Goal: Task Accomplishment & Management: Complete application form

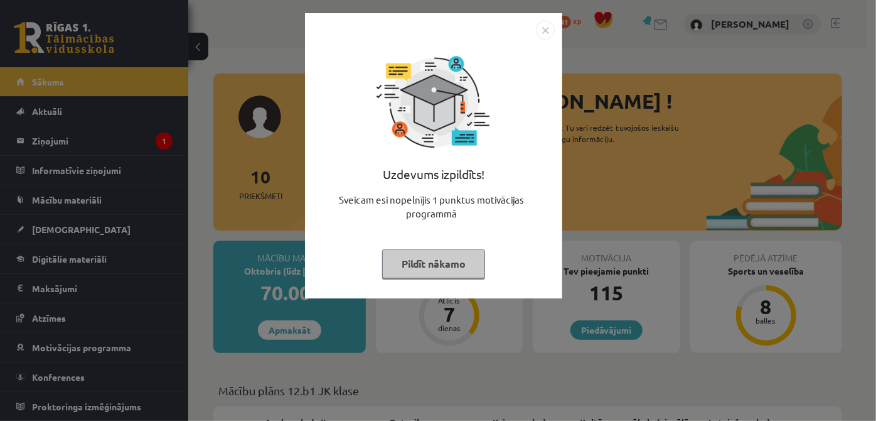
click at [456, 251] on button "Pildīt nākamo" at bounding box center [433, 263] width 103 height 29
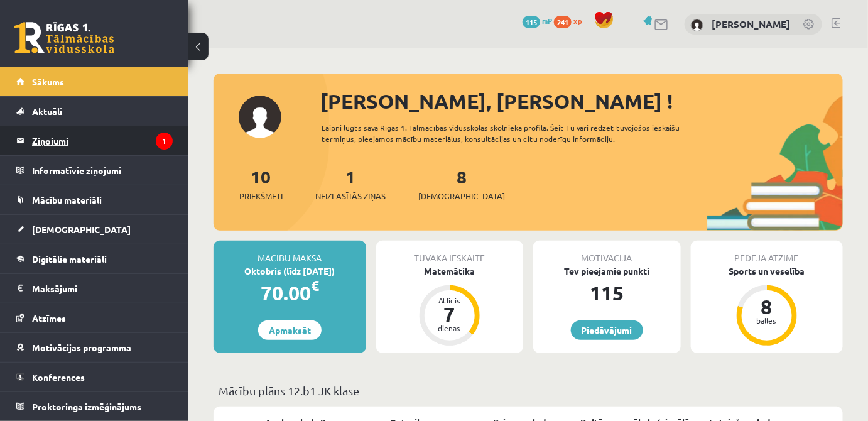
click at [104, 127] on legend "Ziņojumi 1" at bounding box center [102, 140] width 141 height 29
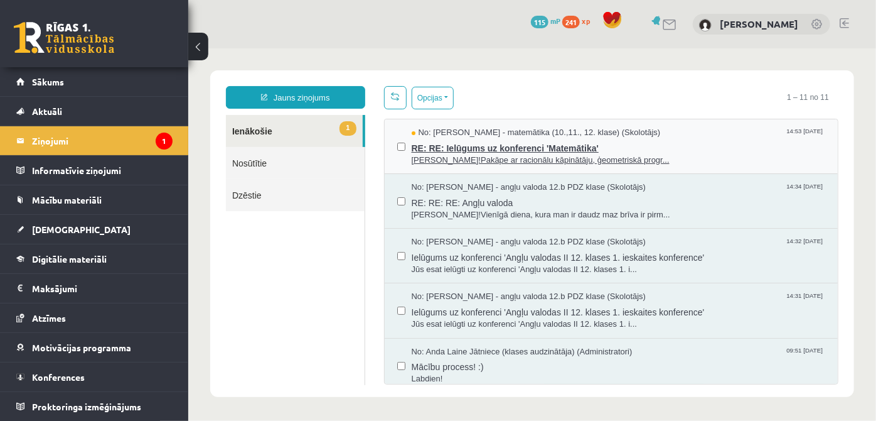
click at [474, 155] on span "Sveika!Pakāpe ar racionālu kāpinātāju, ģeometriskā progr..." at bounding box center [618, 160] width 414 height 12
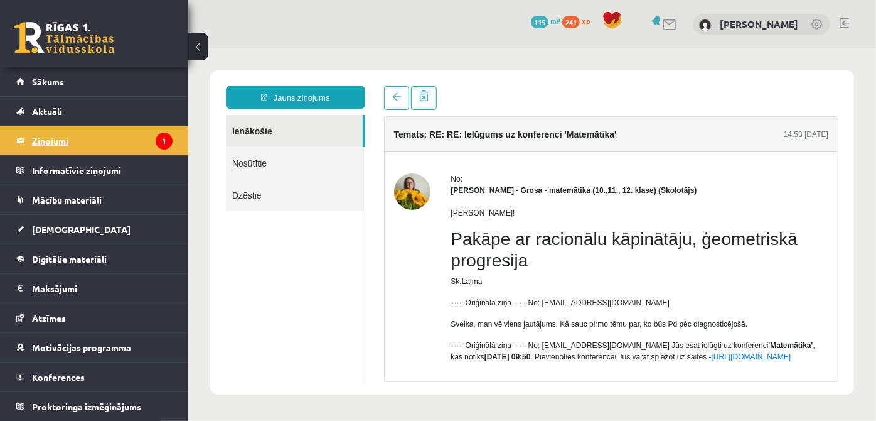
click at [101, 143] on legend "Ziņojumi 1" at bounding box center [102, 140] width 141 height 29
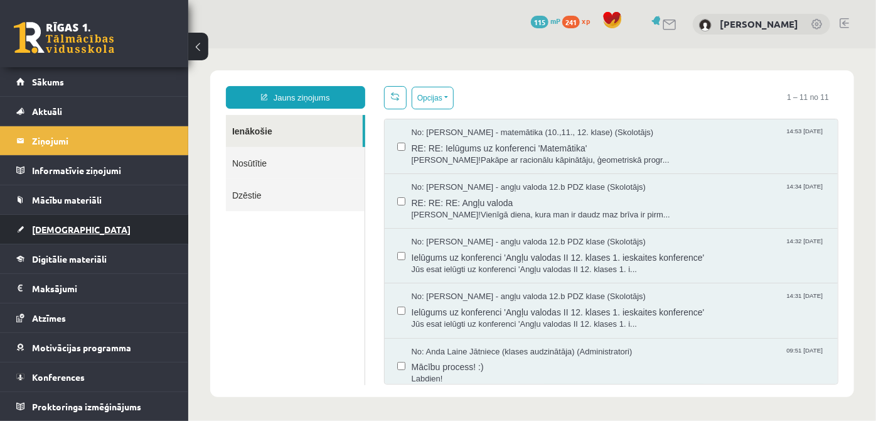
click at [71, 233] on link "[DEMOGRAPHIC_DATA]" at bounding box center [94, 229] width 156 height 29
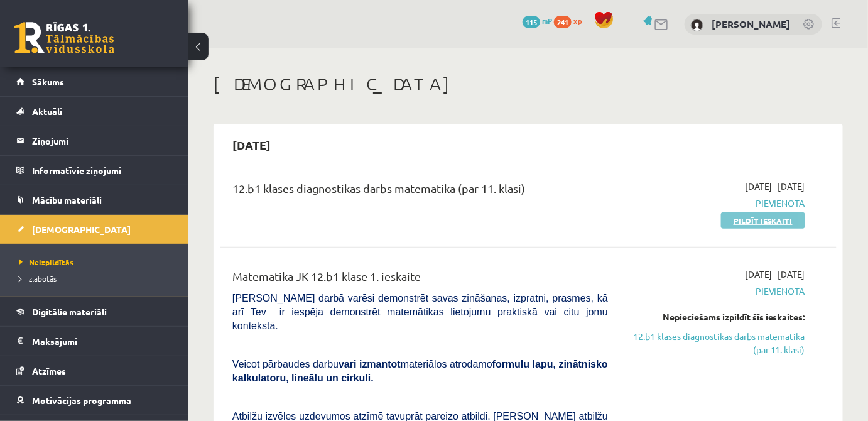
click at [766, 223] on link "Pildīt ieskaiti" at bounding box center [763, 220] width 84 height 16
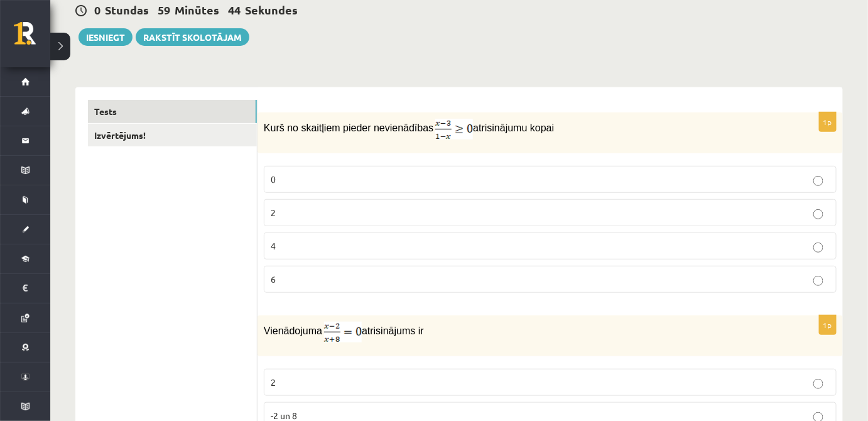
scroll to position [141, 0]
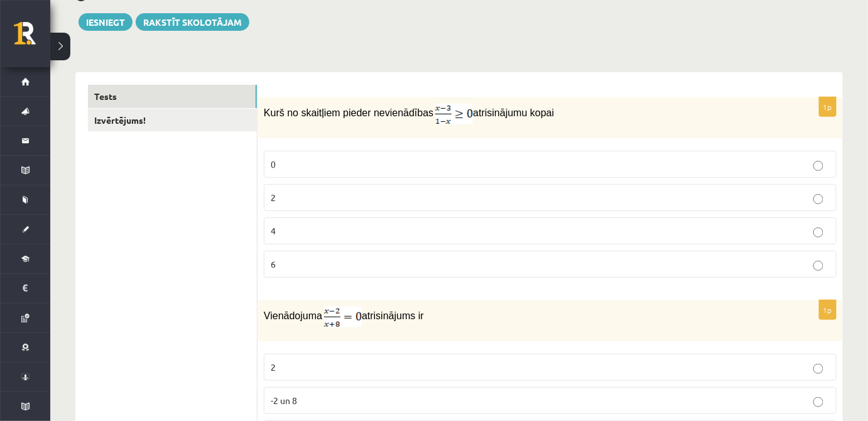
click at [492, 267] on p "6" at bounding box center [550, 263] width 559 height 13
click at [513, 200] on p "2" at bounding box center [550, 197] width 559 height 13
click at [773, 168] on p "0" at bounding box center [550, 164] width 559 height 13
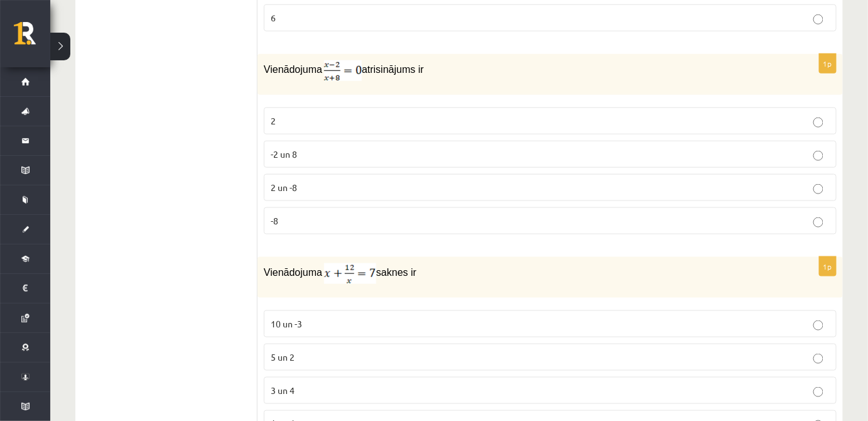
scroll to position [394, 0]
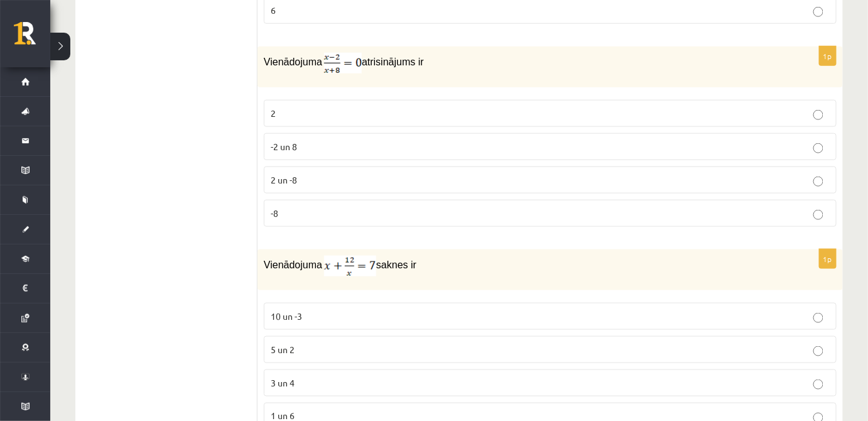
click at [701, 185] on label "2 un -8" at bounding box center [550, 179] width 573 height 27
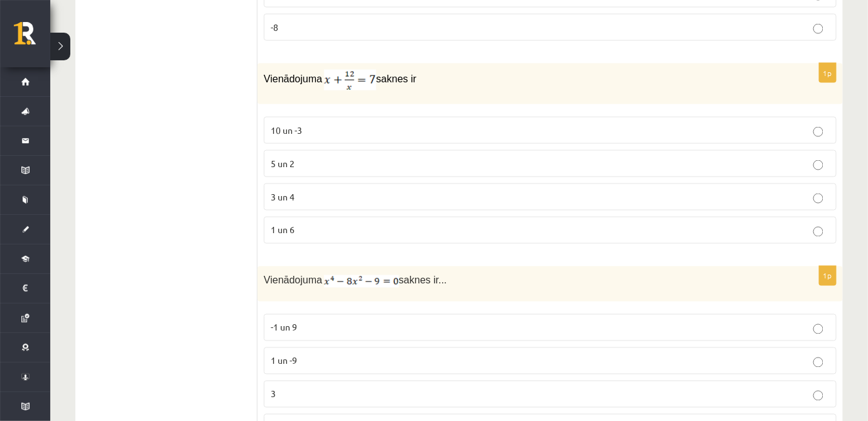
scroll to position [588, 0]
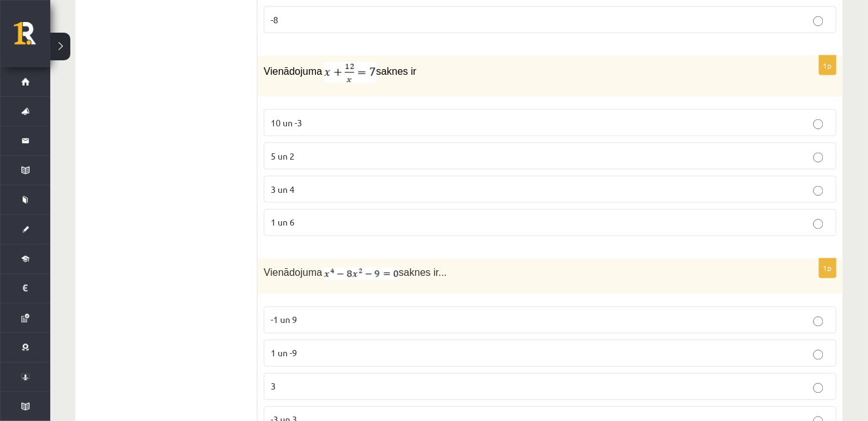
click at [815, 183] on p "3 un 4" at bounding box center [550, 189] width 559 height 13
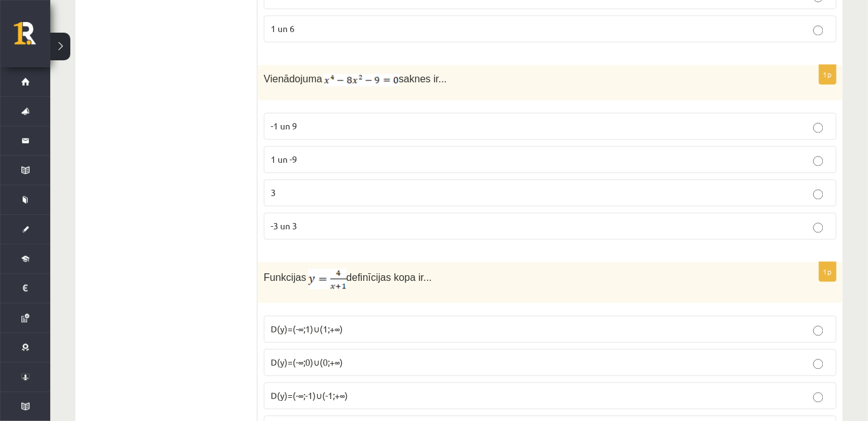
scroll to position [796, 0]
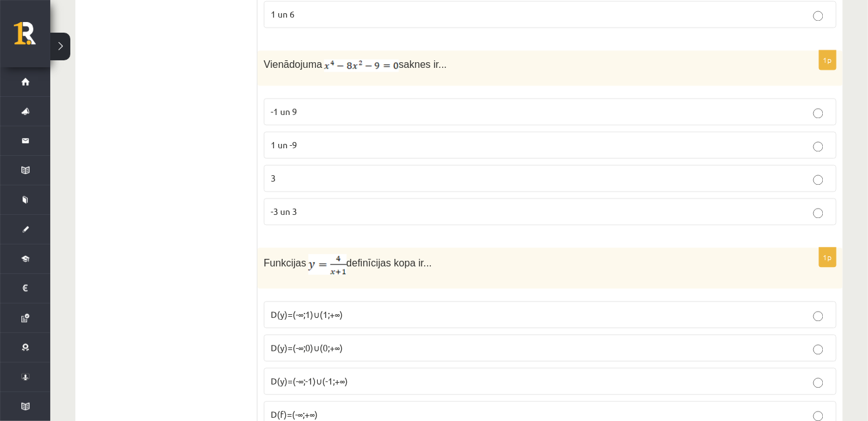
click at [825, 207] on p "-3 un 3" at bounding box center [550, 211] width 559 height 13
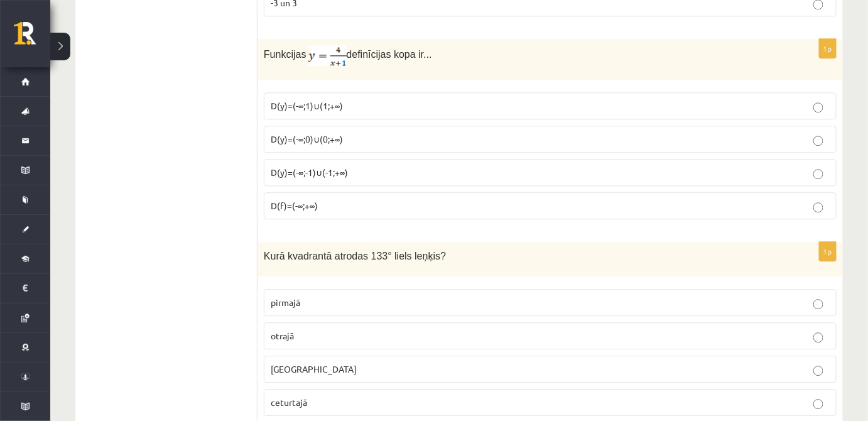
scroll to position [1012, 0]
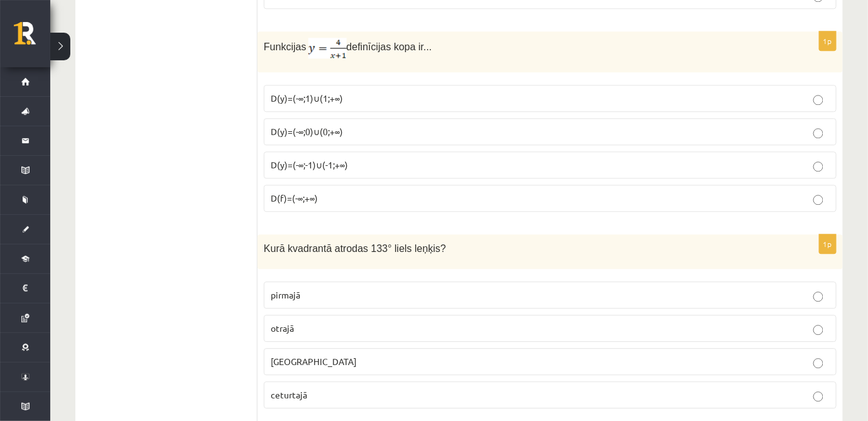
click at [372, 95] on p "D(y)=(-∞;1)∪(1;+∞)" at bounding box center [550, 98] width 559 height 13
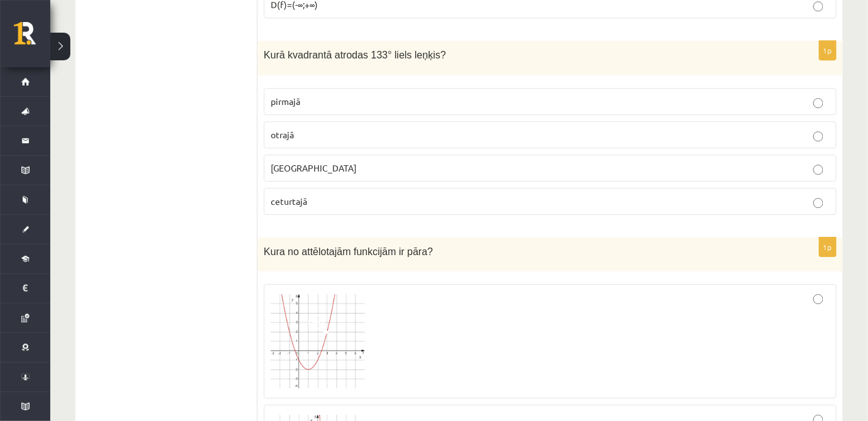
scroll to position [1220, 0]
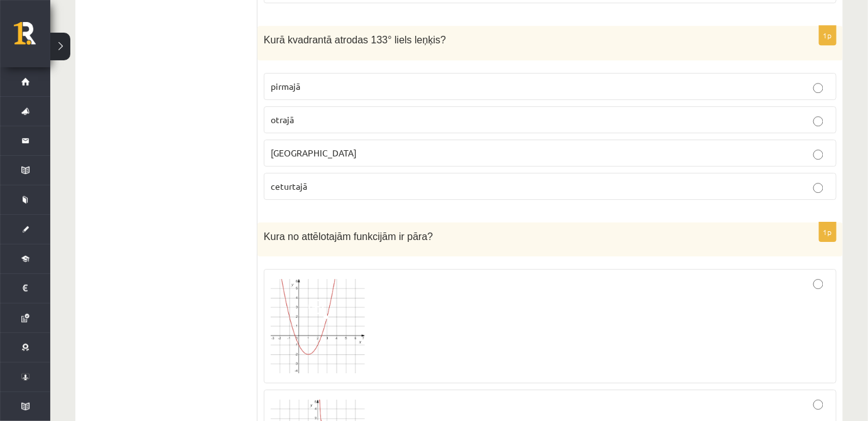
click at [807, 113] on p "otrajā" at bounding box center [550, 119] width 559 height 13
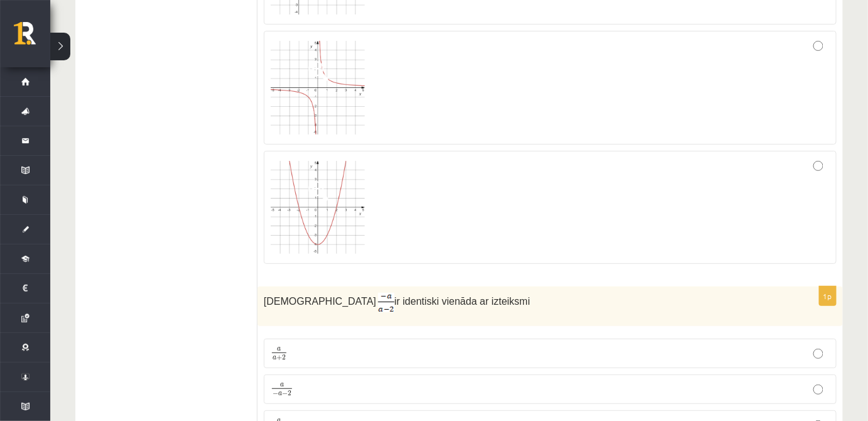
scroll to position [1586, 0]
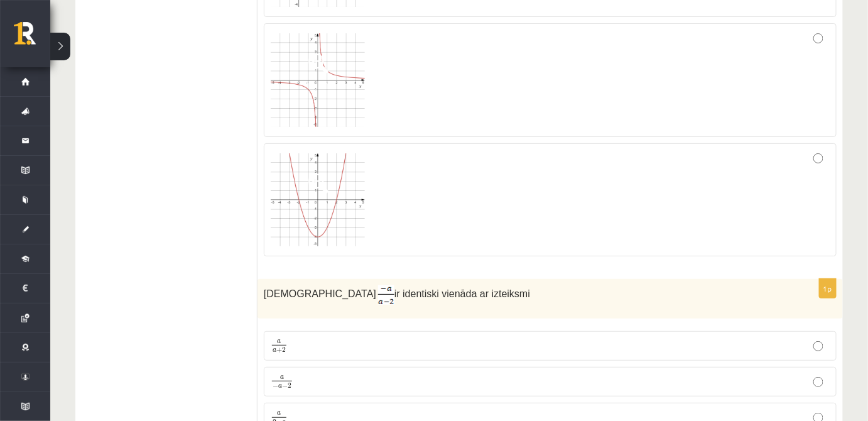
click at [795, 80] on div at bounding box center [550, 80] width 559 height 100
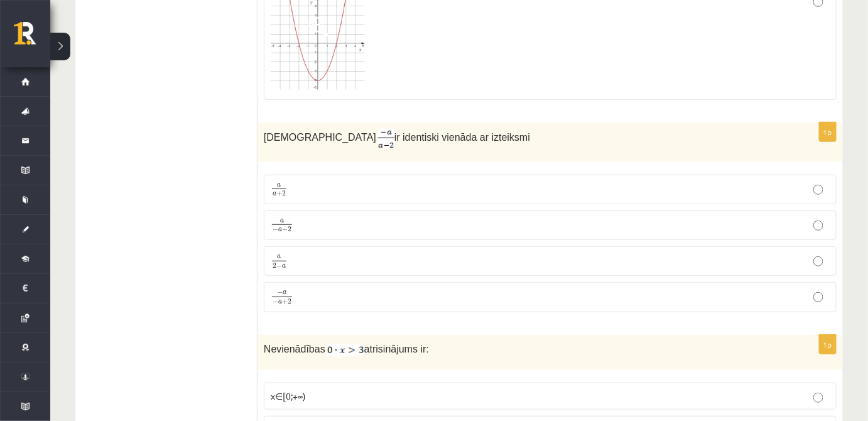
scroll to position [1780, 0]
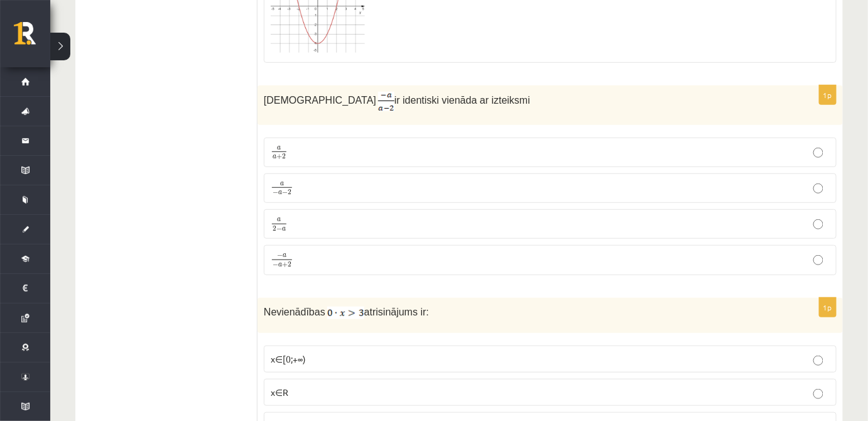
click at [686, 216] on p "a 2 − a a 2 − a" at bounding box center [550, 224] width 559 height 16
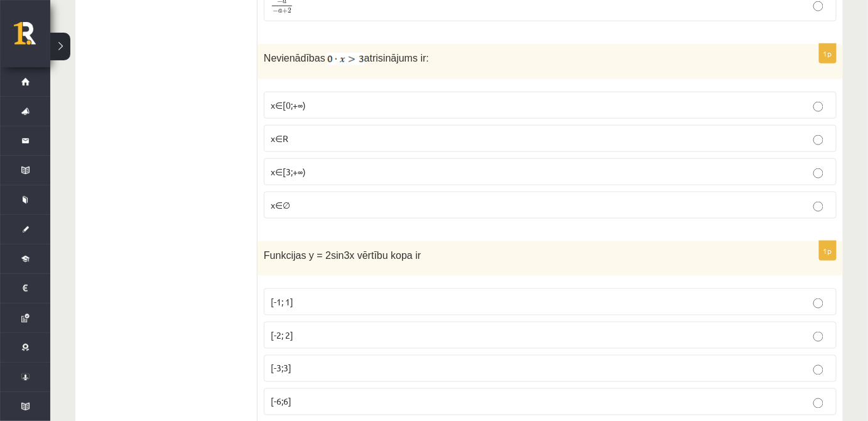
scroll to position [2041, 0]
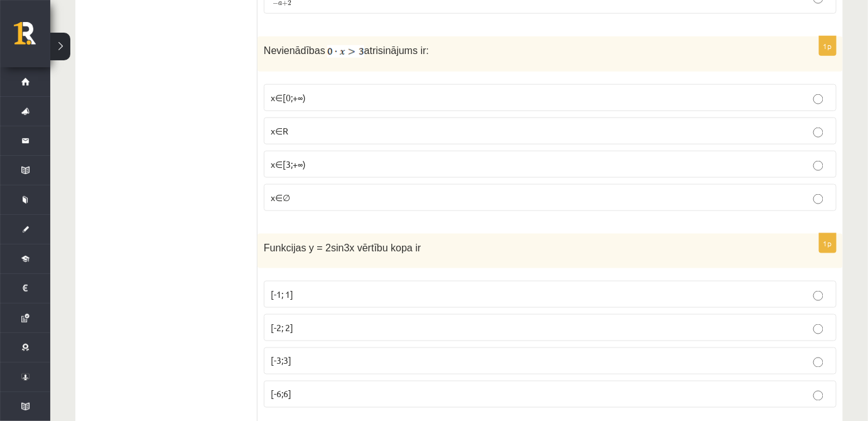
click at [810, 158] on p "x∈[3;+∞)" at bounding box center [550, 164] width 559 height 13
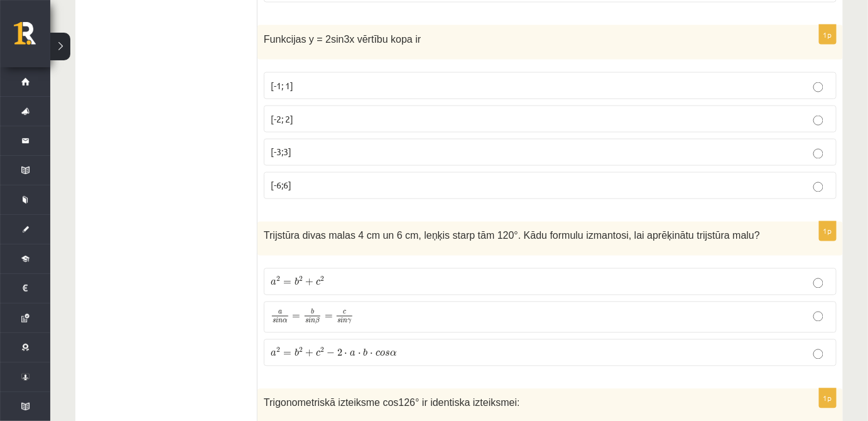
scroll to position [2256, 0]
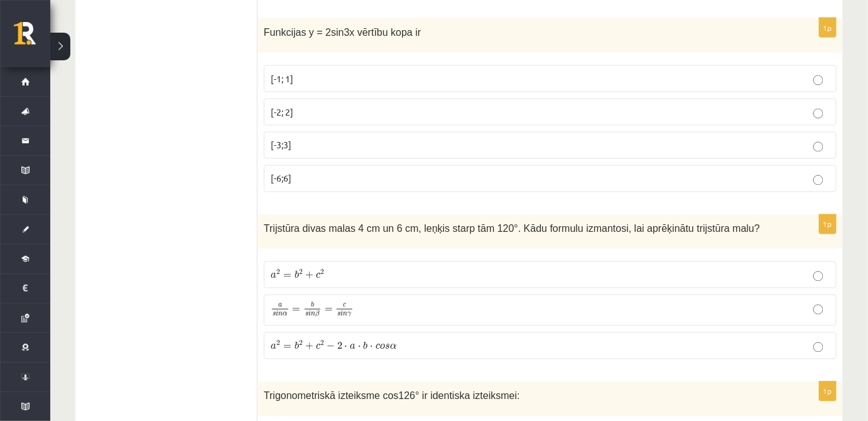
click at [503, 105] on p "[-2; 2]" at bounding box center [550, 111] width 559 height 13
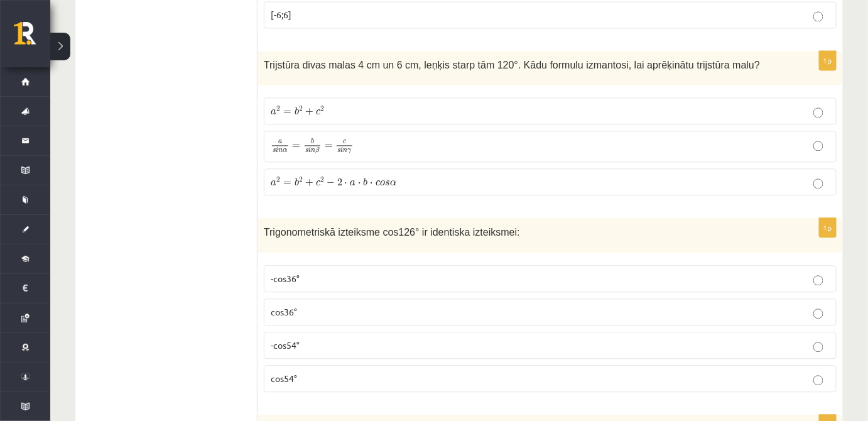
scroll to position [2428, 0]
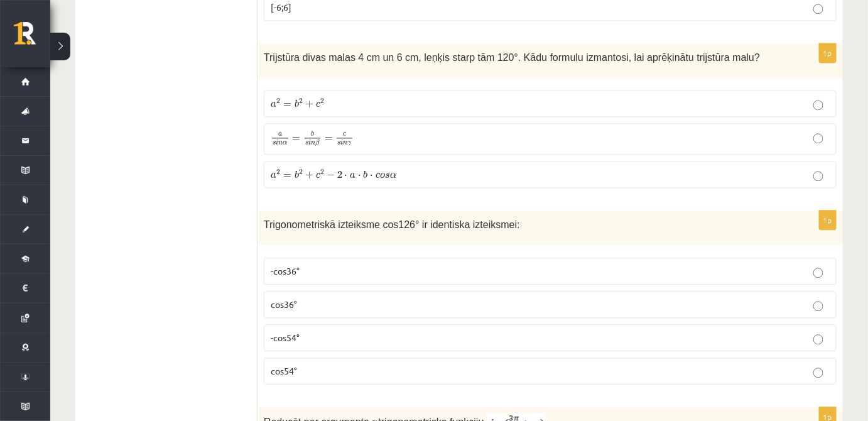
click at [659, 130] on p "a s i n α = b s i n β = c s i n γ a s i n α = b s i n β = c s i n γ" at bounding box center [550, 139] width 559 height 18
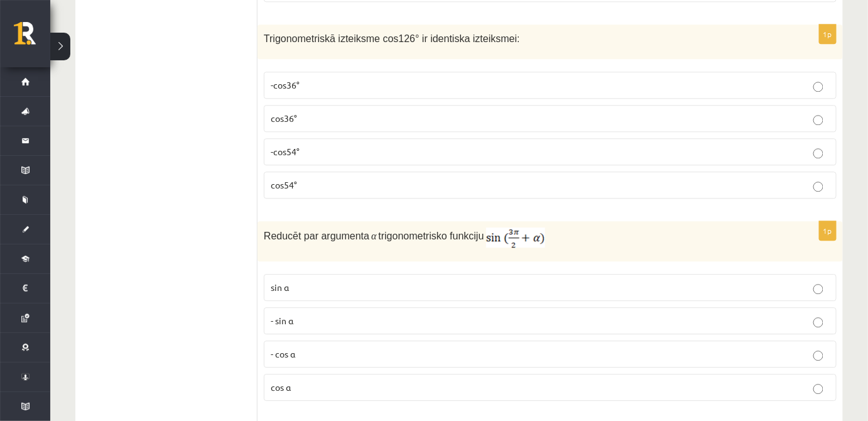
scroll to position [2606, 0]
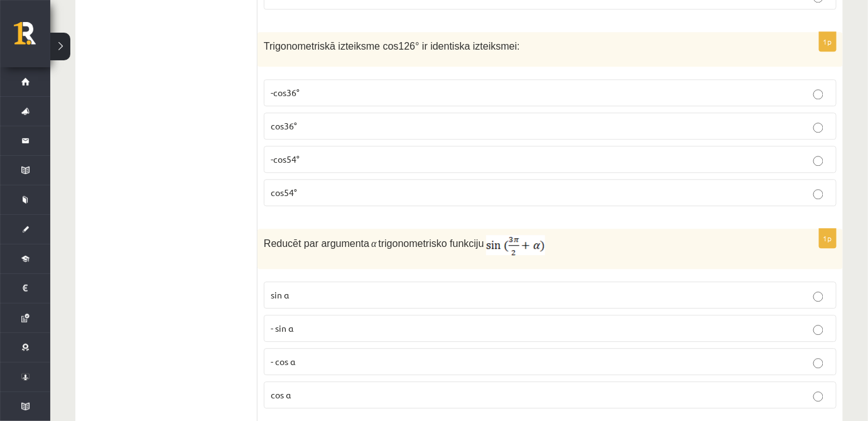
click at [807, 186] on p "cos54°" at bounding box center [550, 192] width 559 height 13
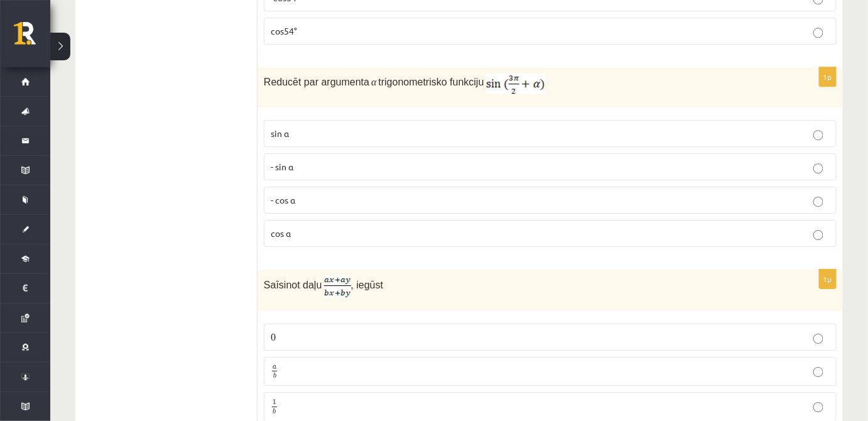
scroll to position [2775, 0]
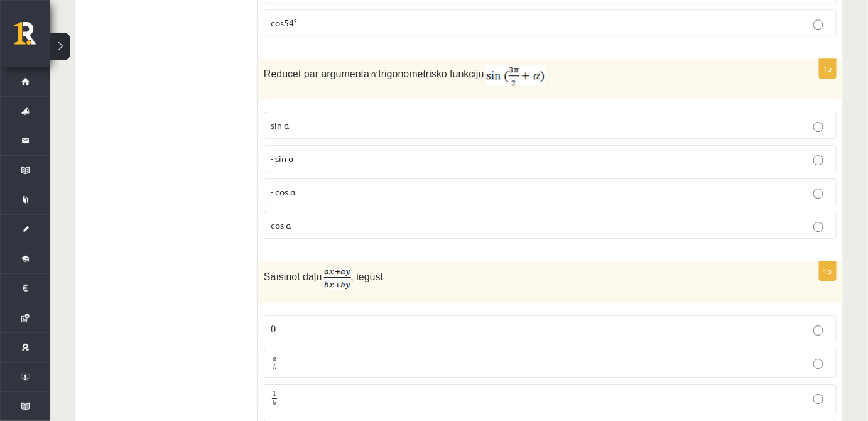
click at [682, 152] on p "- sin ⁡α" at bounding box center [550, 158] width 559 height 13
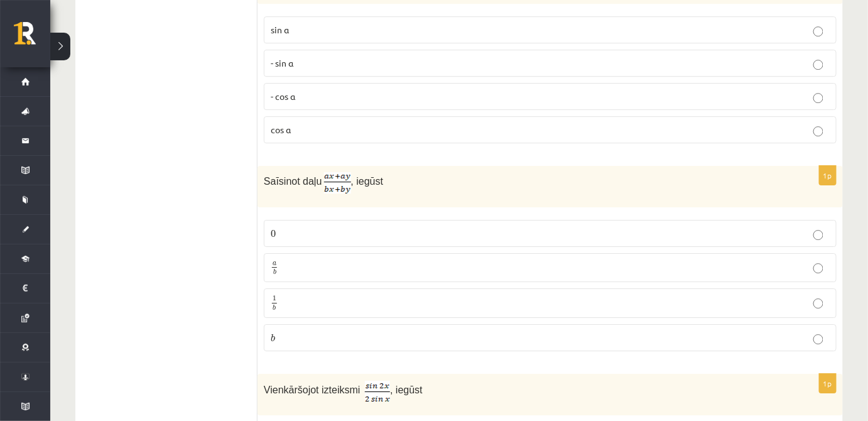
scroll to position [2869, 0]
click at [606, 262] on p "a b a b" at bounding box center [550, 270] width 559 height 16
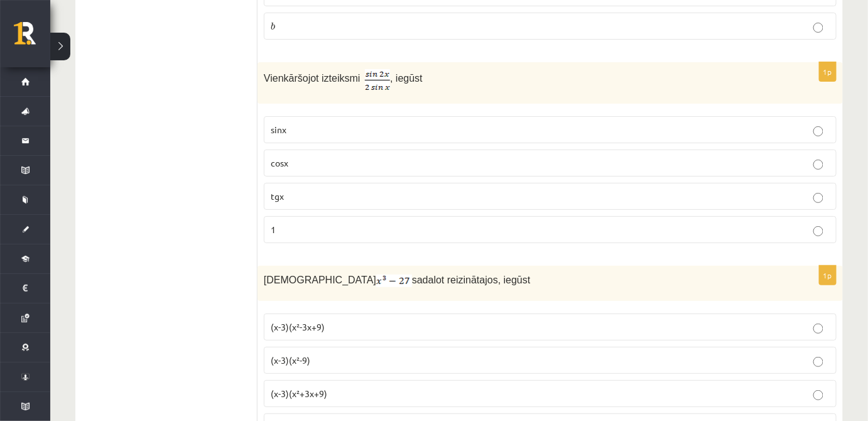
scroll to position [3175, 0]
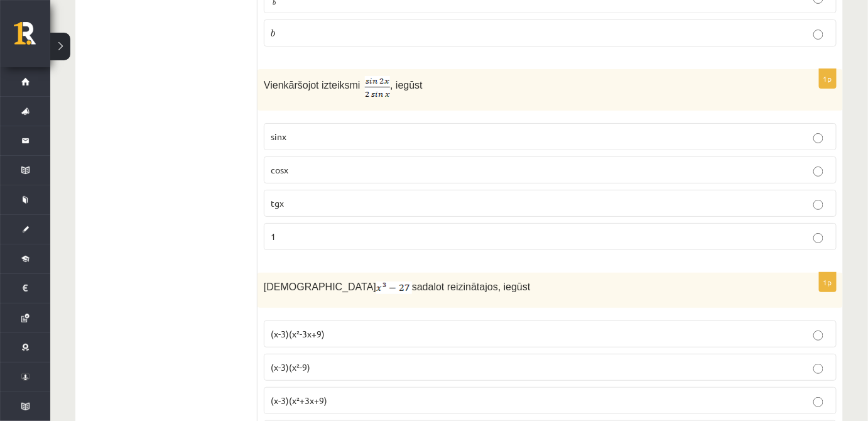
drag, startPoint x: 870, startPoint y: 209, endPoint x: 861, endPoint y: 240, distance: 32.0
click at [861, 240] on div "12.b1 klases diagnosticējošais darbs Matemātikā O par 11.klases mācību vielu , …" at bounding box center [458, 158] width 817 height 6570
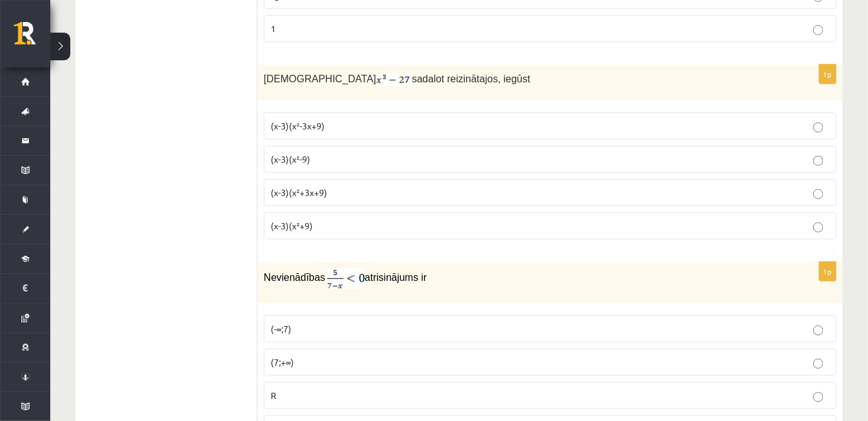
scroll to position [3391, 0]
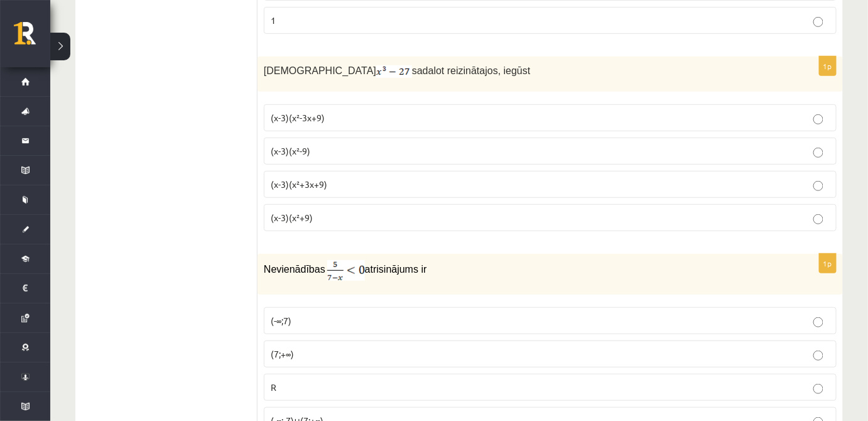
drag, startPoint x: 792, startPoint y: 186, endPoint x: 829, endPoint y: 205, distance: 41.6
click at [829, 205] on label "(x-3)(x²+9)" at bounding box center [550, 217] width 573 height 27
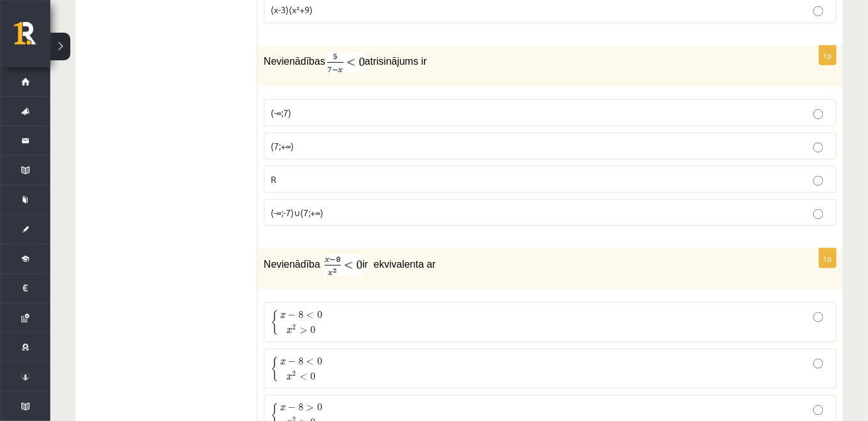
scroll to position [3614, 0]
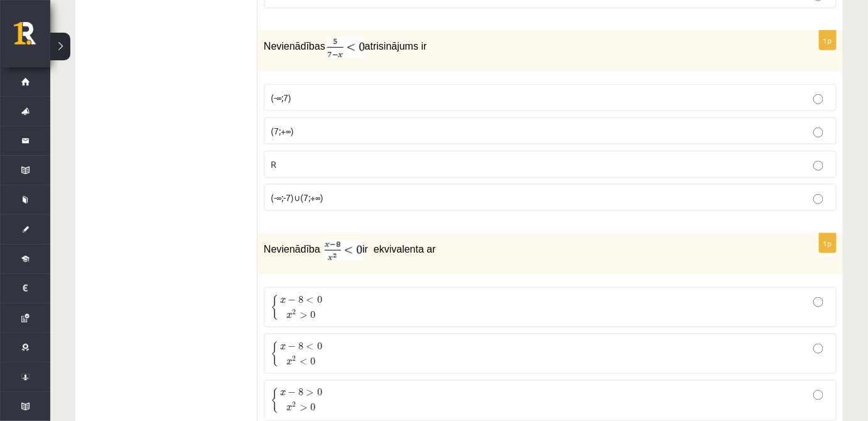
click at [623, 184] on label "(-∞;-7)∪(7;+∞)" at bounding box center [550, 197] width 573 height 27
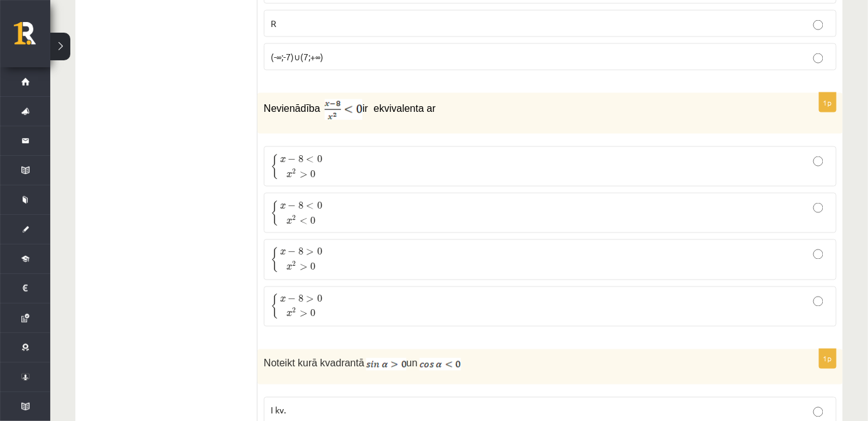
scroll to position [3763, 0]
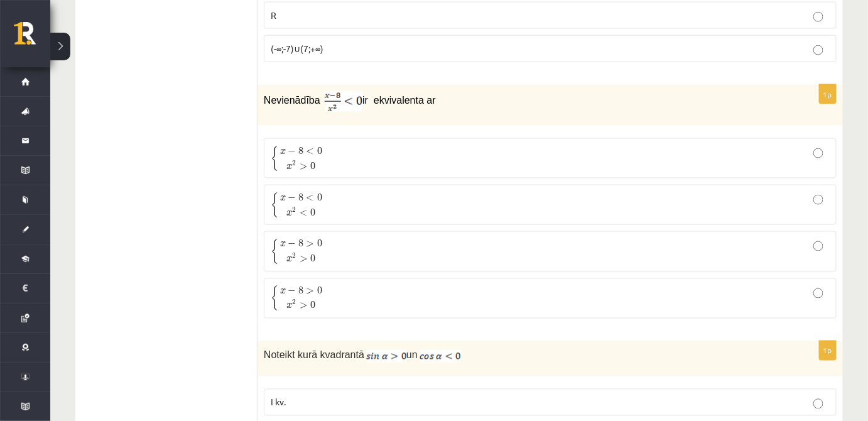
click at [768, 193] on label "{ x − 8 < 0 x 2 < 0 { x − 8 < 0 x 2 < 0" at bounding box center [550, 205] width 573 height 40
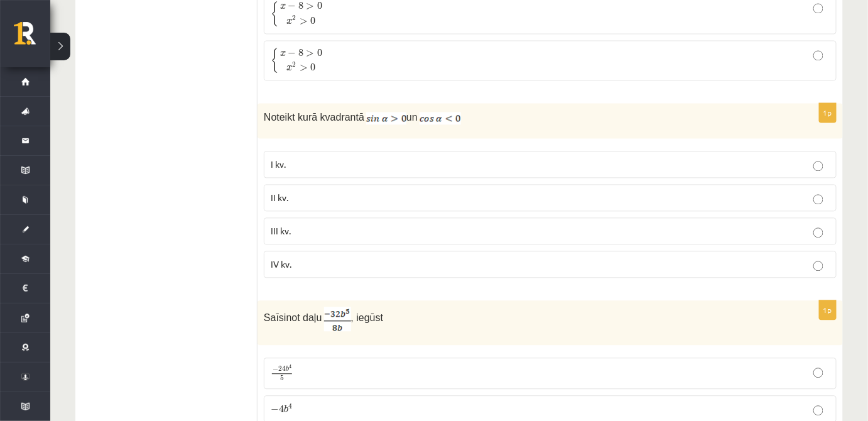
scroll to position [4009, 0]
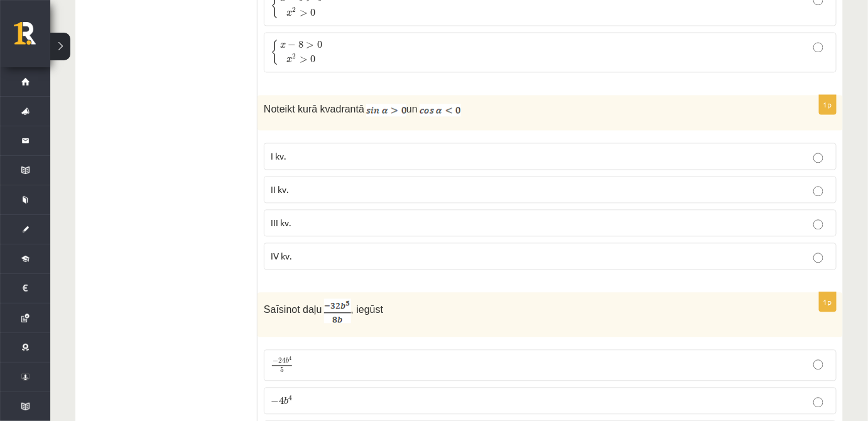
click at [807, 183] on p "II kv." at bounding box center [550, 189] width 559 height 13
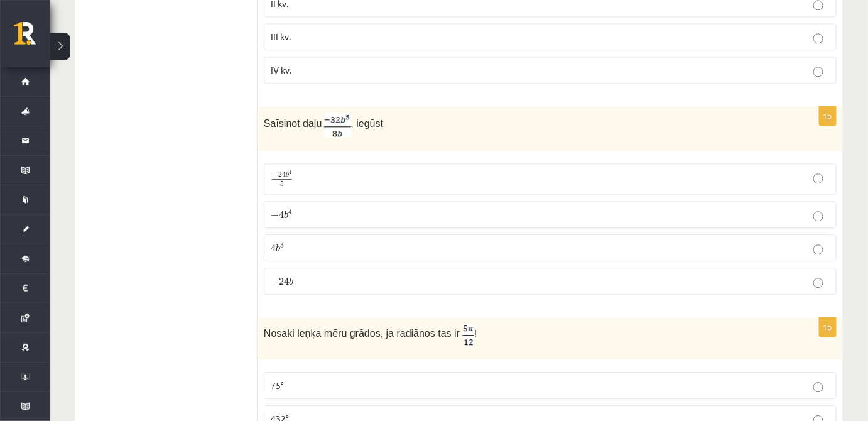
scroll to position [4210, 0]
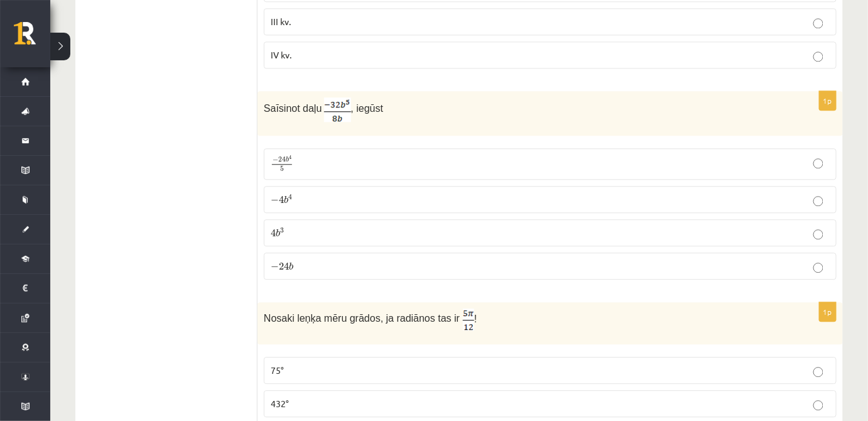
click at [692, 155] on p "− 24 b 4 5 − 24 b 4 5" at bounding box center [550, 164] width 559 height 18
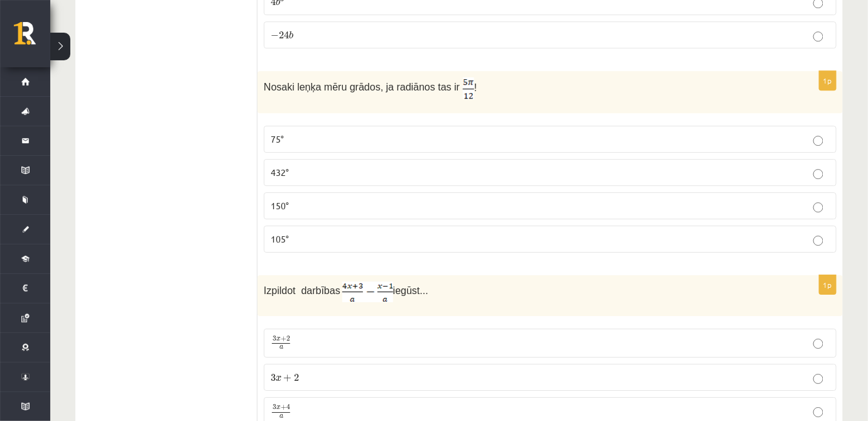
scroll to position [4456, 0]
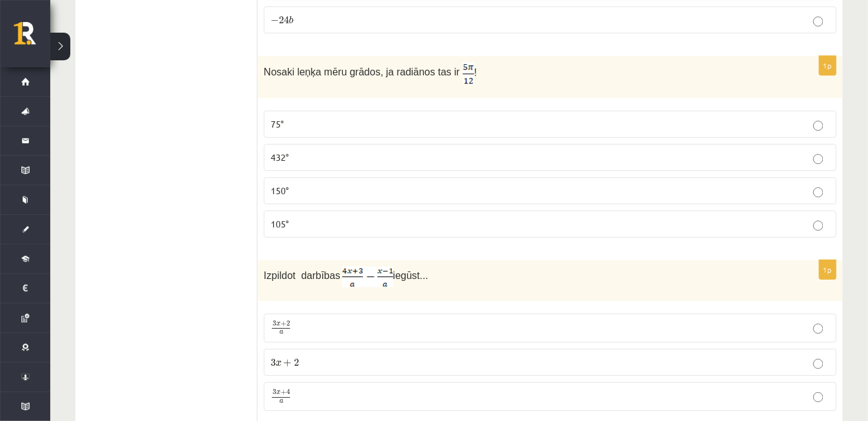
click at [811, 117] on p "75°" at bounding box center [550, 123] width 559 height 13
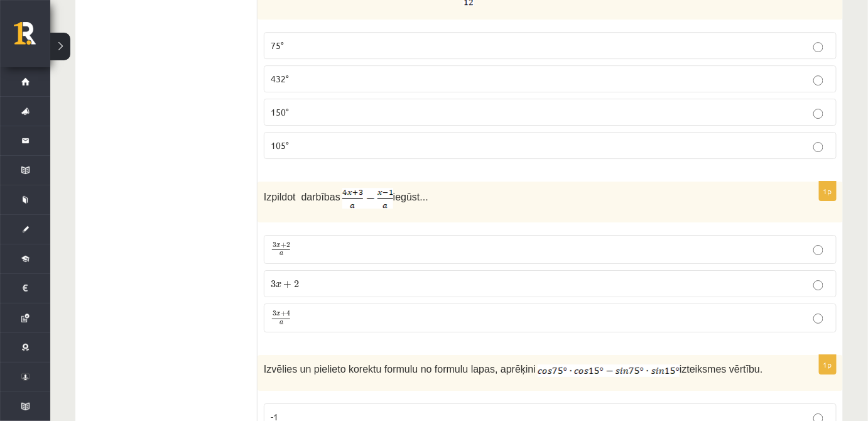
scroll to position [4542, 0]
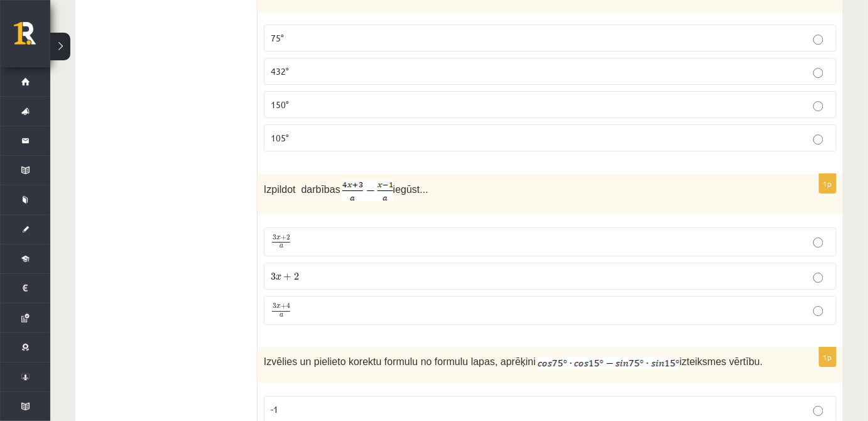
click at [663, 303] on p "3 x + 4 a 3 x + 4 a" at bounding box center [550, 311] width 559 height 16
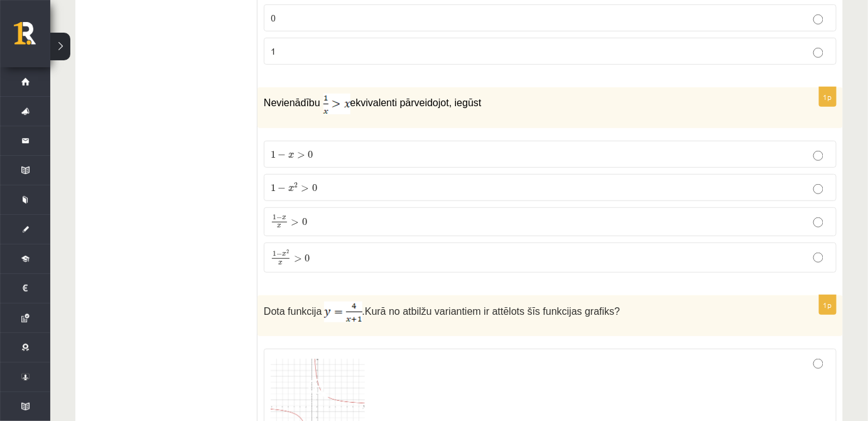
scroll to position [5004, 0]
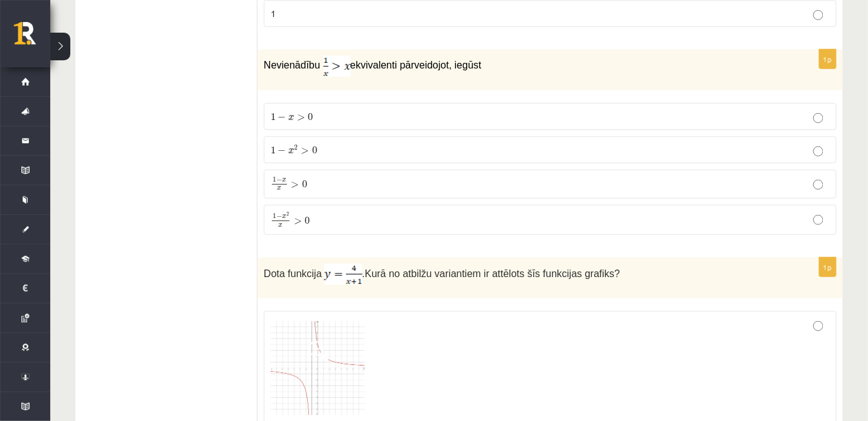
click at [650, 103] on label "1 − x > 0 1 − x > 0" at bounding box center [550, 116] width 573 height 27
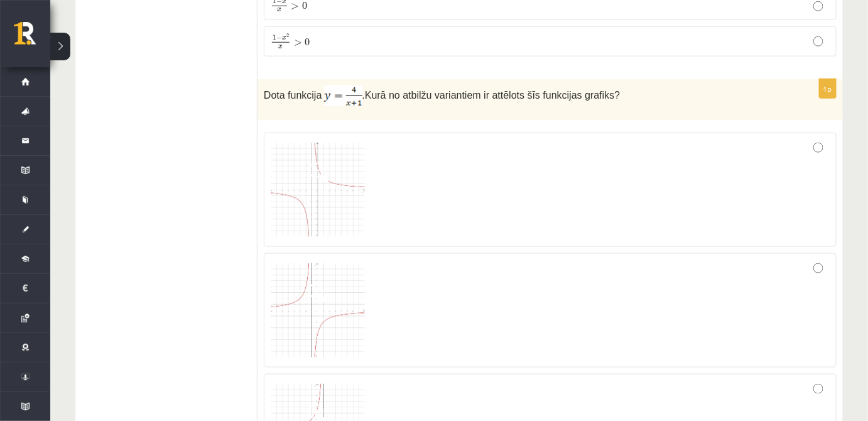
scroll to position [5190, 0]
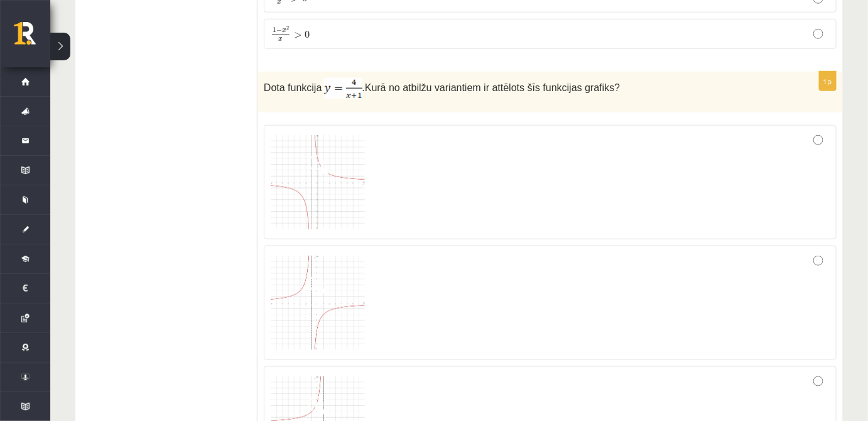
click at [822, 132] on div at bounding box center [550, 182] width 559 height 100
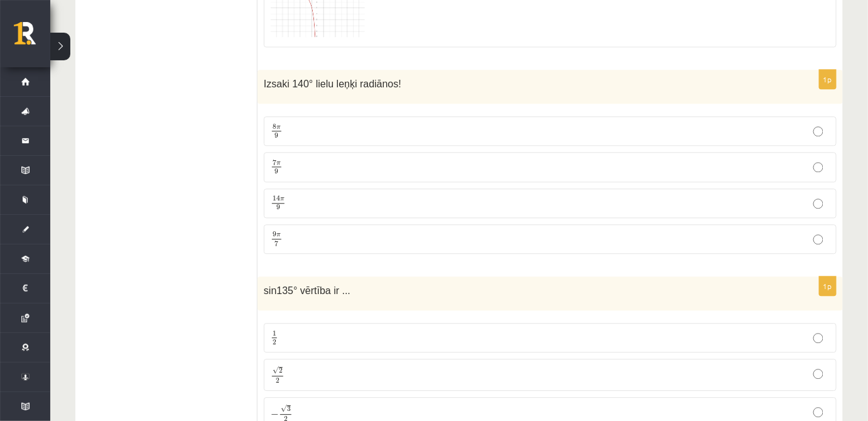
scroll to position [5751, 0]
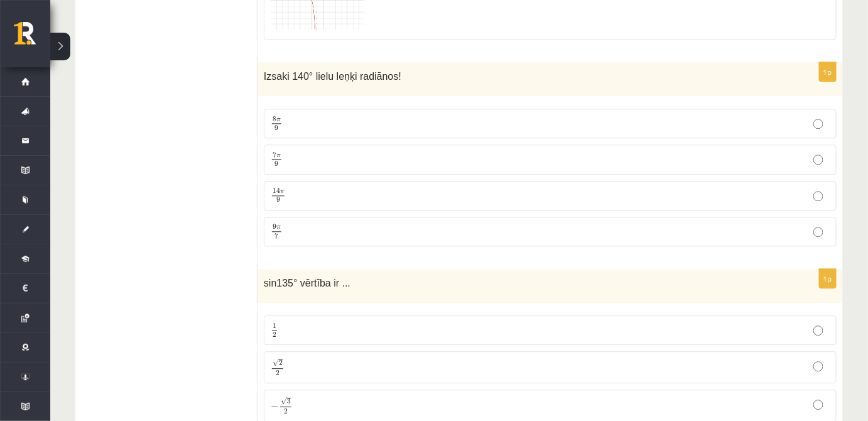
click at [819, 144] on label "7 π 9 7 π 9" at bounding box center [550, 159] width 573 height 30
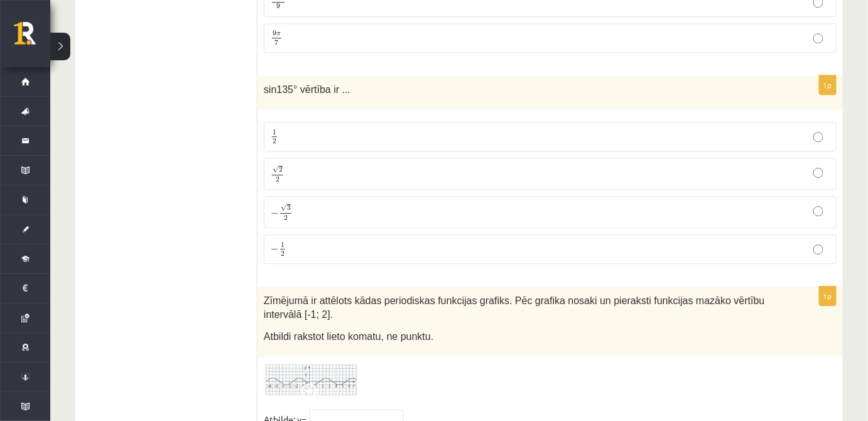
scroll to position [5952, 0]
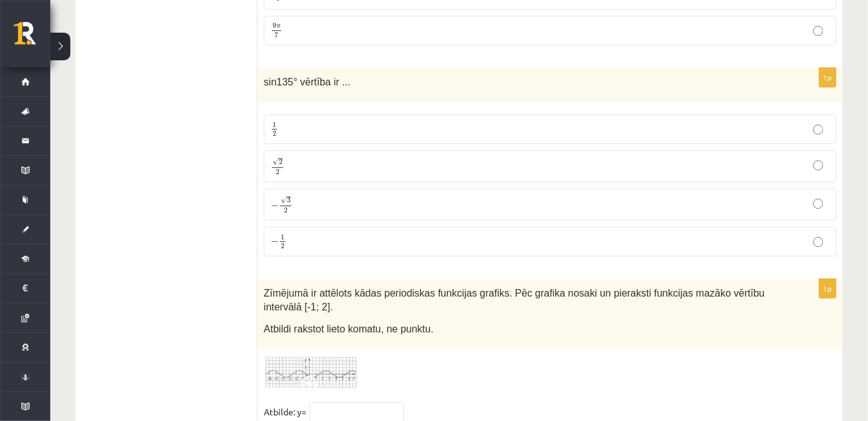
click at [761, 157] on p "√ 2 2 2 2" at bounding box center [550, 166] width 559 height 18
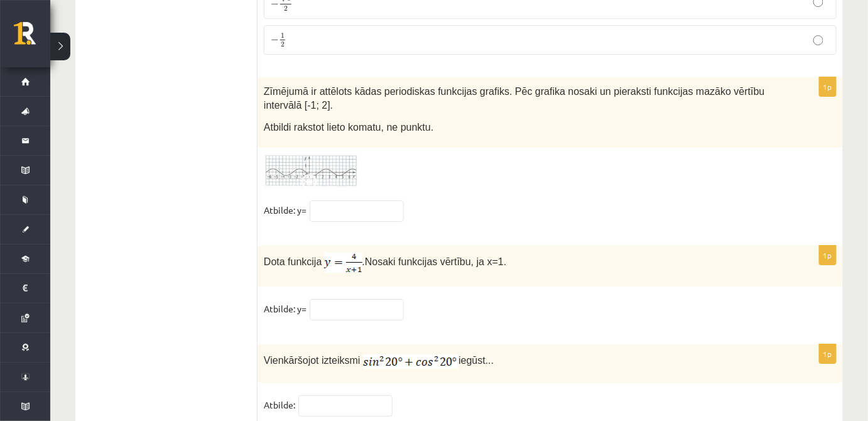
scroll to position [6158, 0]
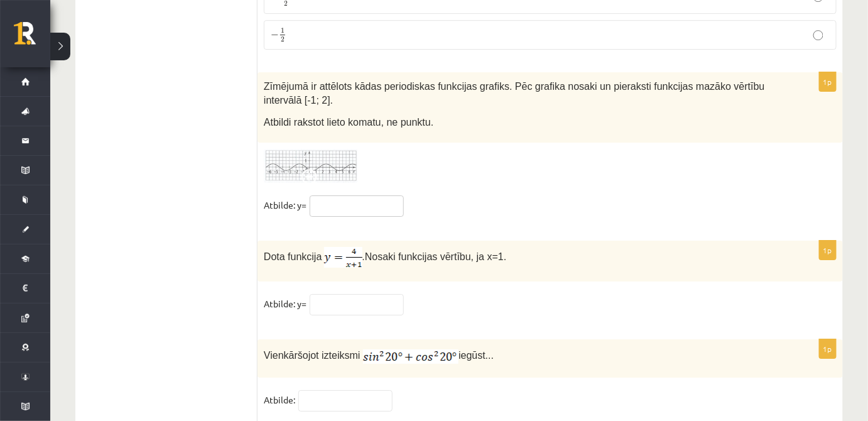
click at [348, 195] on input "text" at bounding box center [356, 205] width 94 height 21
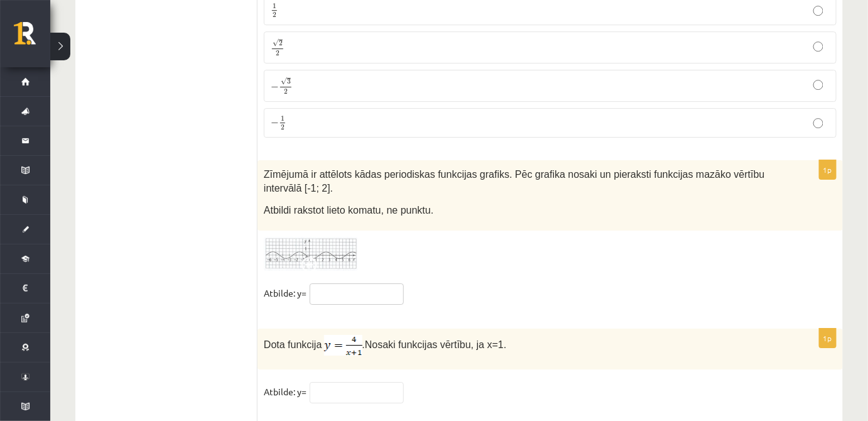
scroll to position [6040, 0]
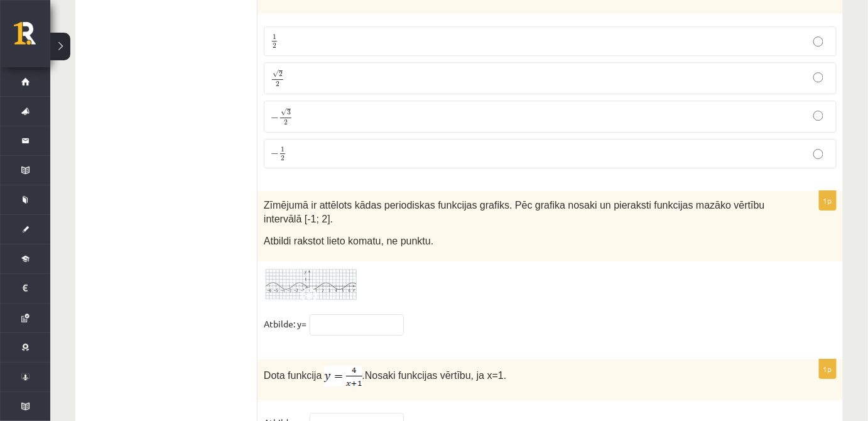
click at [323, 267] on img at bounding box center [311, 284] width 94 height 35
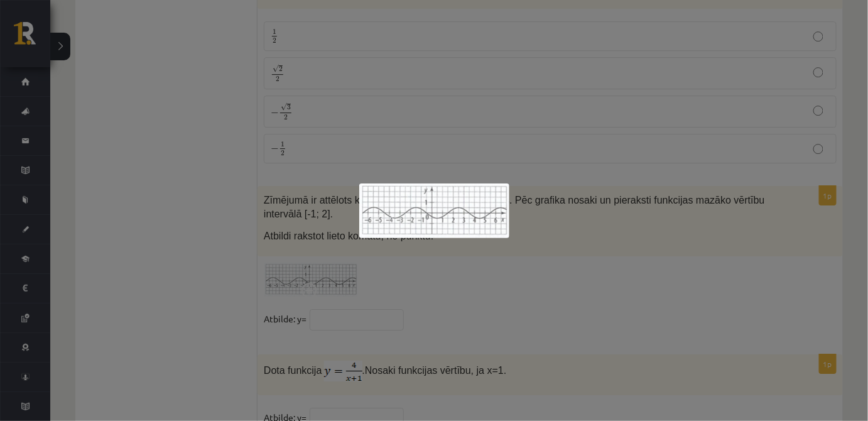
scroll to position [6046, 0]
click at [410, 270] on div at bounding box center [434, 210] width 868 height 421
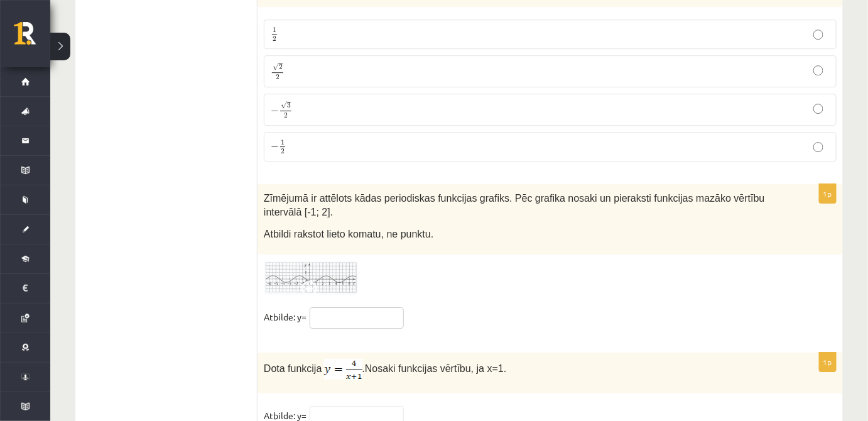
click at [356, 307] on input "text" at bounding box center [356, 317] width 94 height 21
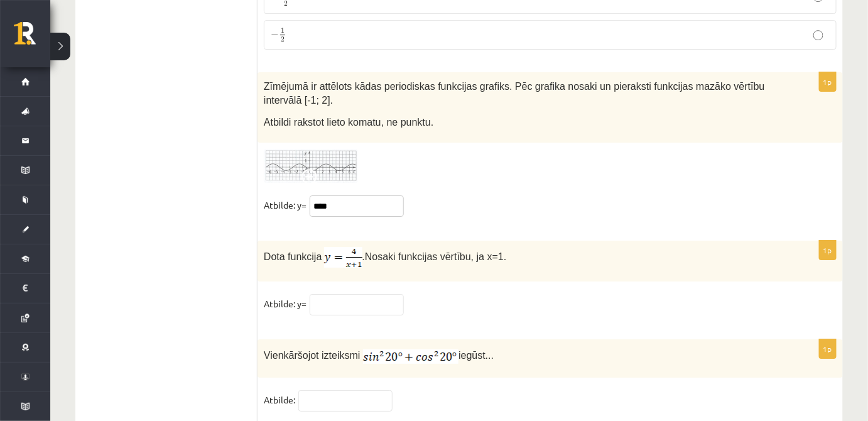
type input "****"
click at [343, 294] on input "text" at bounding box center [356, 304] width 94 height 21
type input "*"
click at [343, 390] on input "text" at bounding box center [345, 400] width 94 height 21
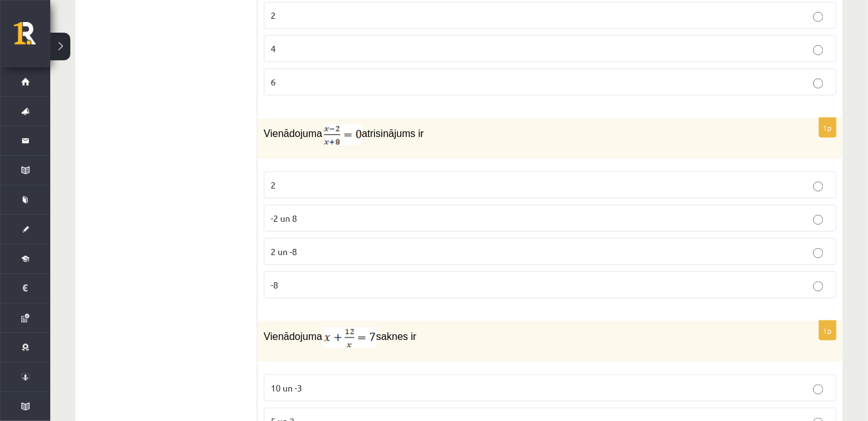
scroll to position [78, 0]
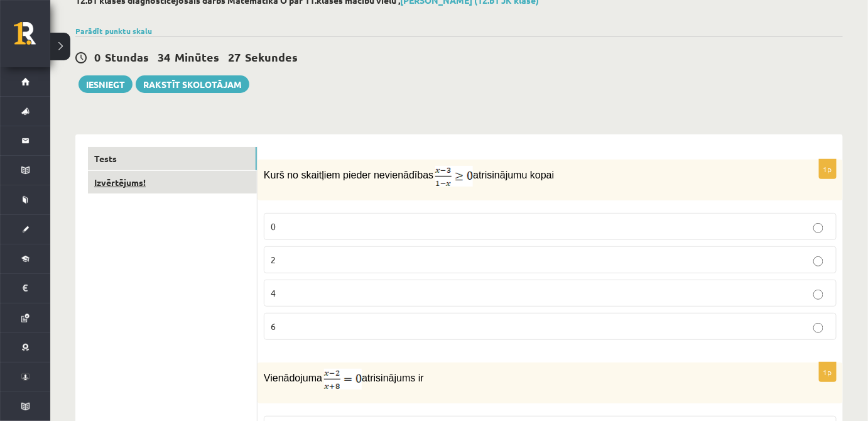
type input "*"
click at [193, 186] on link "Izvērtējums!" at bounding box center [172, 182] width 169 height 23
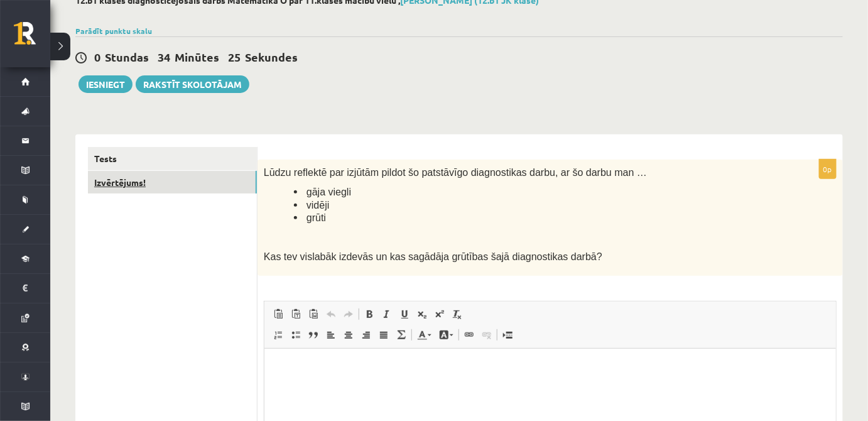
scroll to position [0, 0]
click at [199, 161] on link "Tests" at bounding box center [172, 158] width 169 height 23
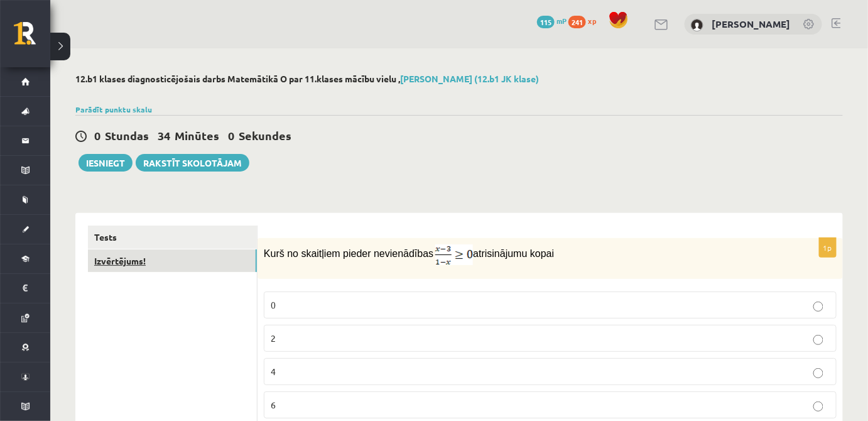
click at [215, 261] on link "Izvērtējums!" at bounding box center [172, 260] width 169 height 23
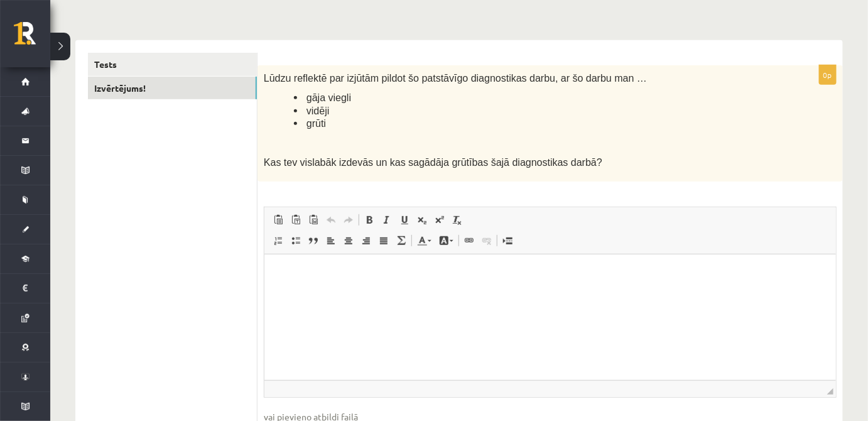
scroll to position [182, 0]
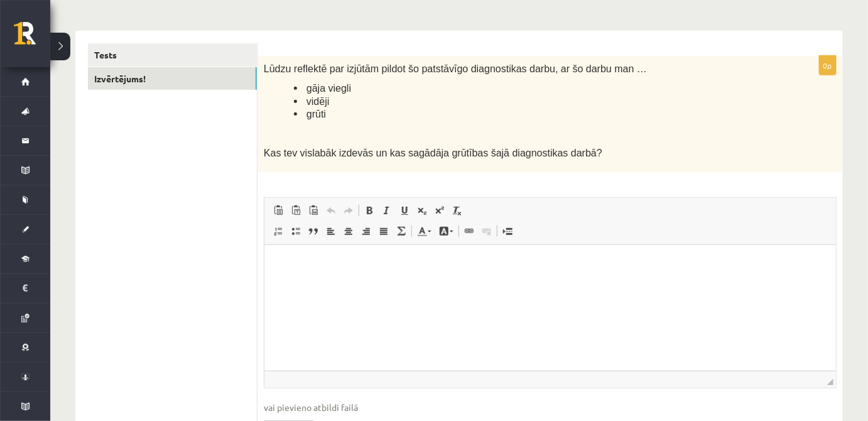
click at [297, 282] on html at bounding box center [549, 263] width 571 height 38
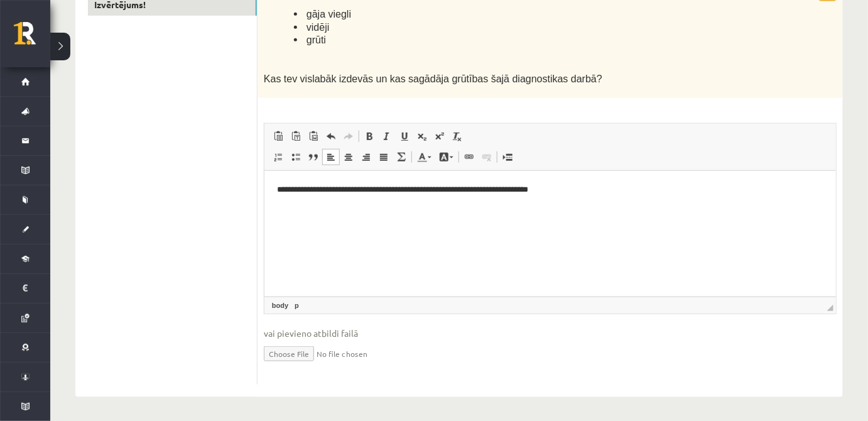
scroll to position [0, 0]
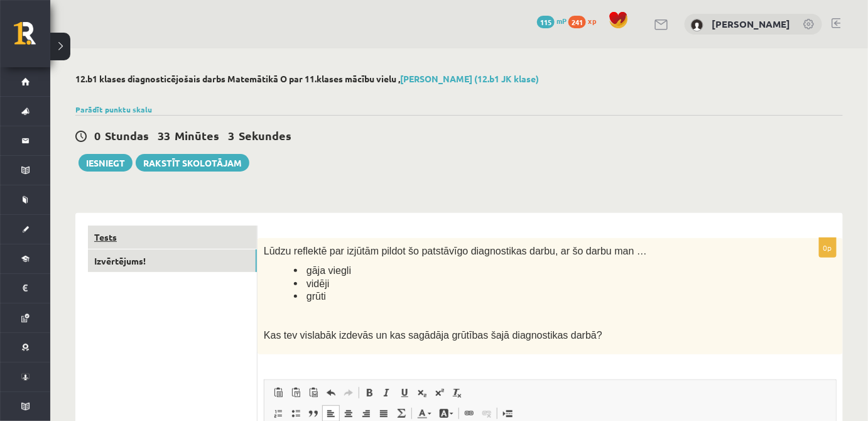
click at [142, 238] on link "Tests" at bounding box center [172, 236] width 169 height 23
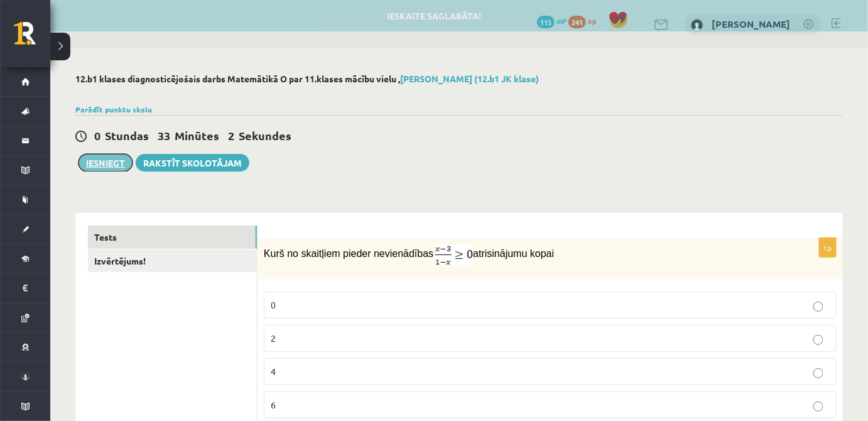
click at [106, 165] on button "Iesniegt" at bounding box center [105, 163] width 54 height 18
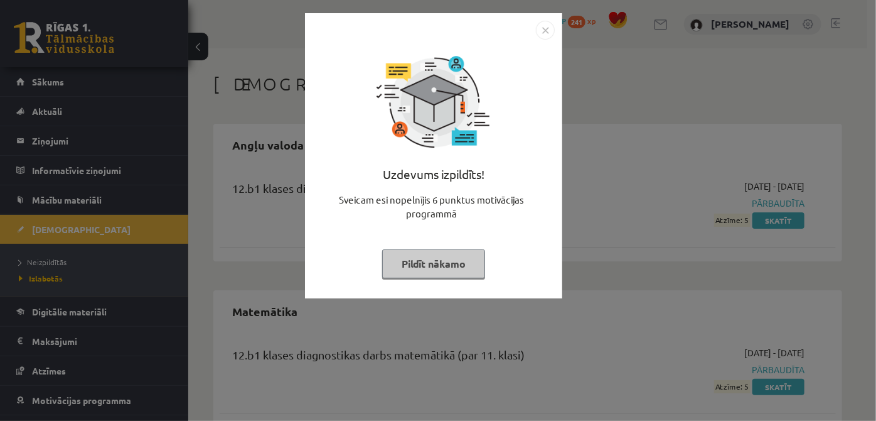
click at [474, 266] on button "Pildīt nākamo" at bounding box center [433, 263] width 103 height 29
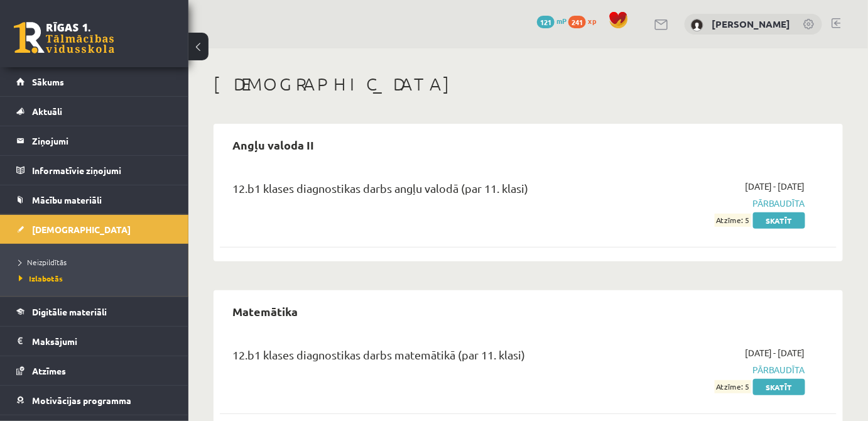
scroll to position [31, 0]
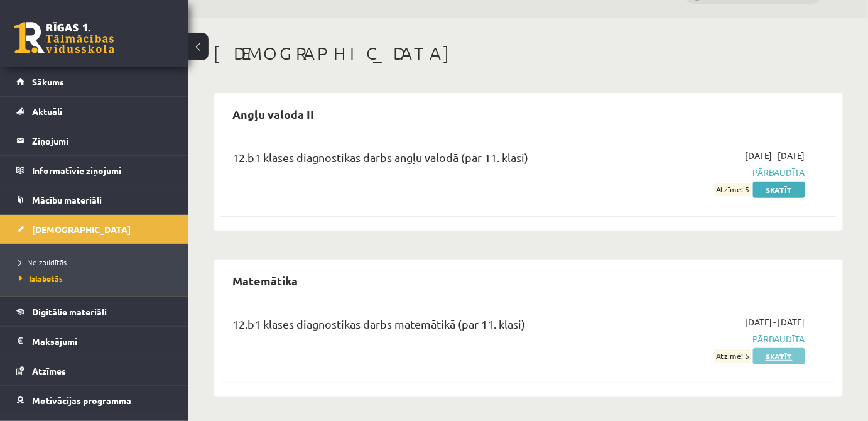
click at [770, 355] on link "Skatīt" at bounding box center [779, 356] width 52 height 16
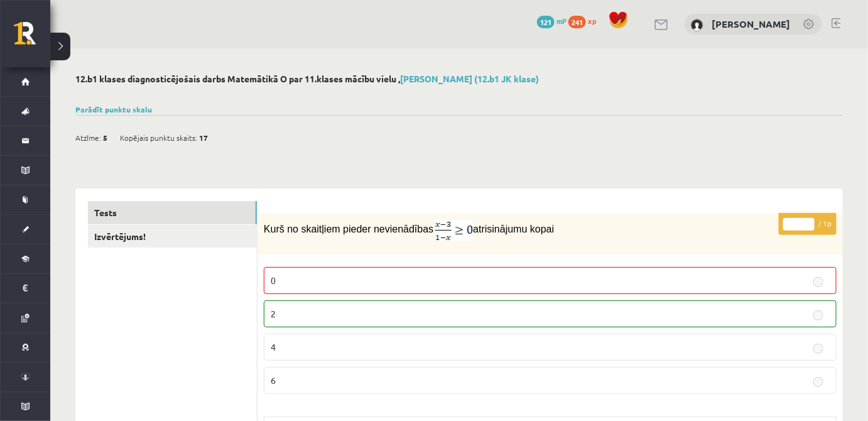
click at [66, 41] on button at bounding box center [60, 47] width 20 height 28
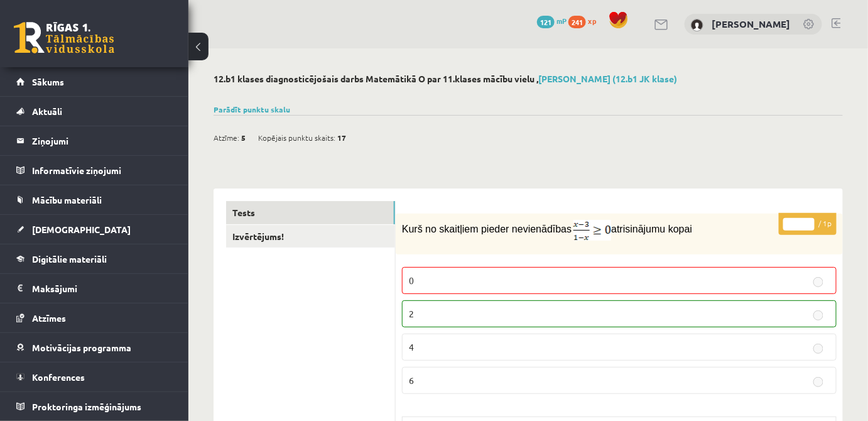
click at [204, 50] on button at bounding box center [198, 47] width 20 height 28
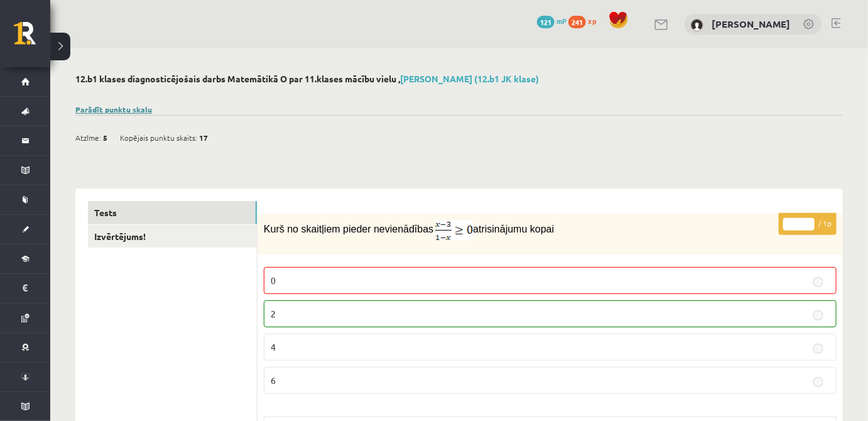
drag, startPoint x: 139, startPoint y: 102, endPoint x: 132, endPoint y: 107, distance: 8.0
click at [131, 107] on link "Parādīt punktu skalu" at bounding box center [113, 109] width 77 height 10
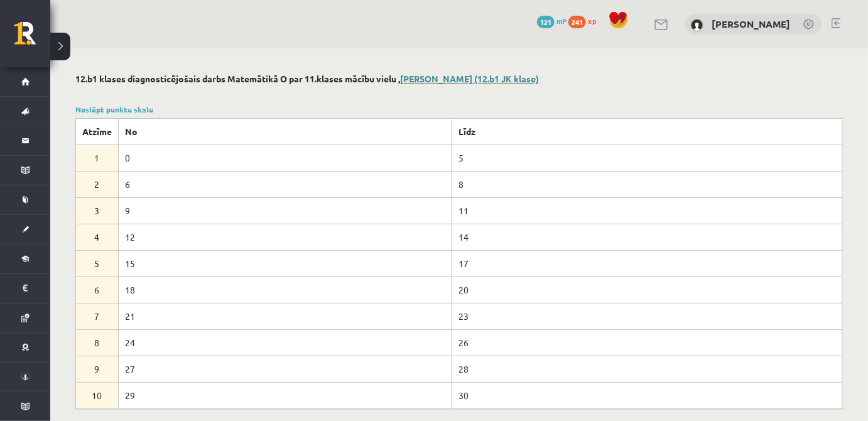
click at [436, 83] on link "Anna Elizabete Aužele (12.b1 JK klase)" at bounding box center [469, 78] width 139 height 11
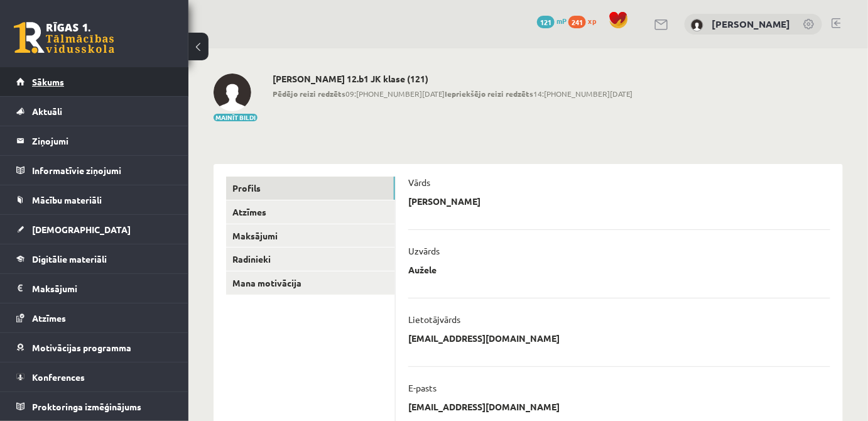
click at [107, 88] on link "Sākums" at bounding box center [94, 81] width 156 height 29
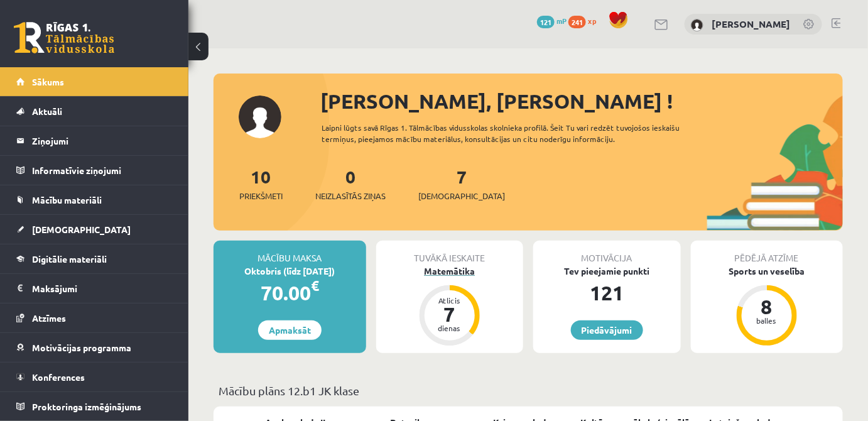
click at [466, 309] on div "7" at bounding box center [450, 314] width 38 height 20
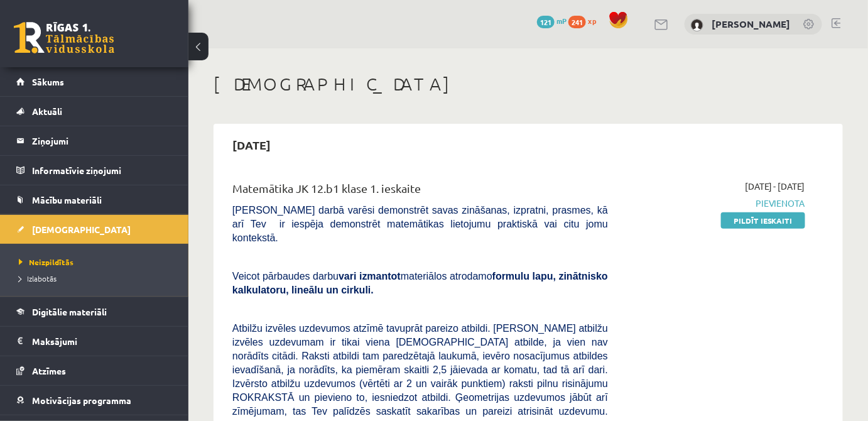
drag, startPoint x: 745, startPoint y: 223, endPoint x: 497, endPoint y: 58, distance: 297.9
click at [745, 220] on link "Pildīt ieskaiti" at bounding box center [763, 220] width 84 height 16
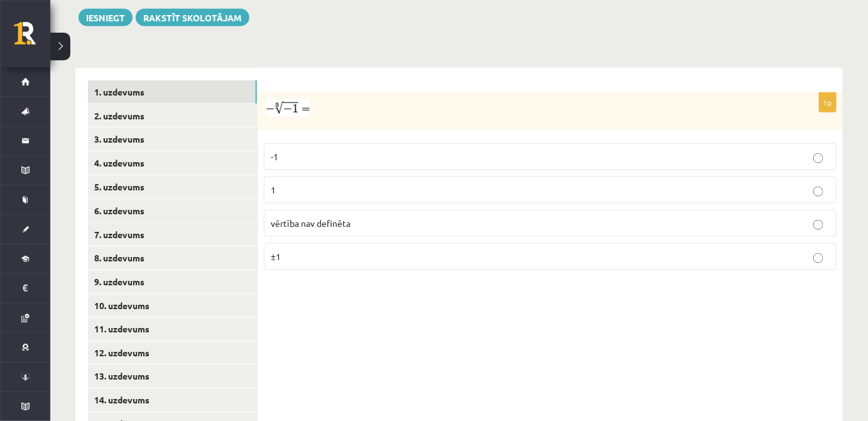
scroll to position [482, 0]
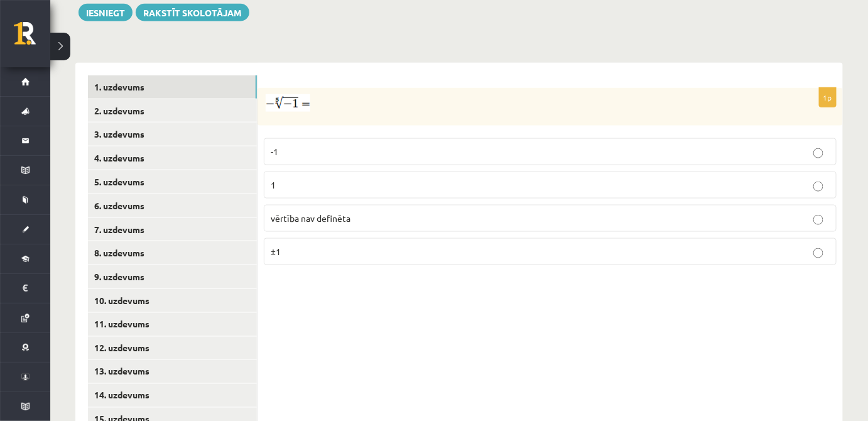
click at [812, 178] on p "1" at bounding box center [550, 184] width 559 height 13
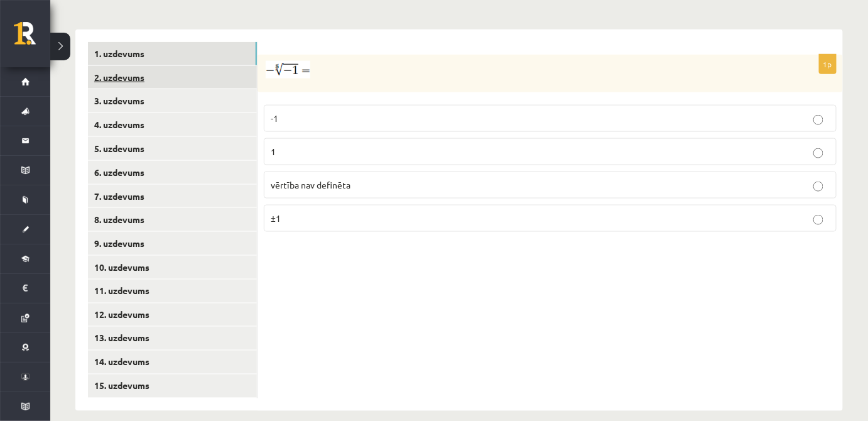
click at [130, 66] on link "2. uzdevums" at bounding box center [172, 77] width 169 height 23
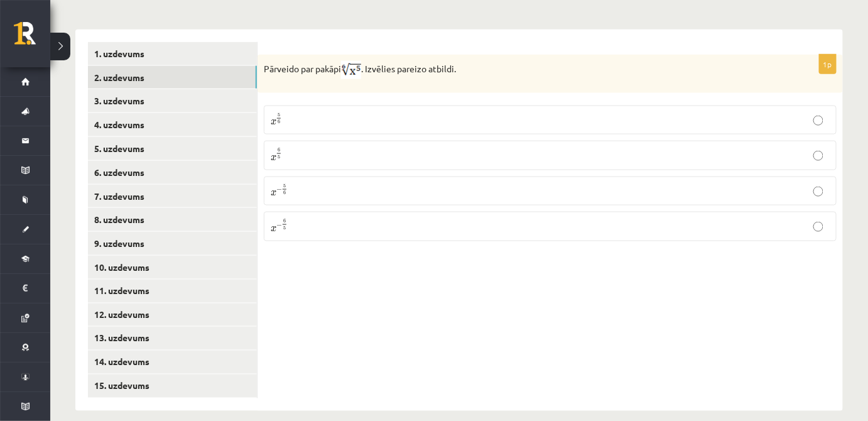
click at [326, 112] on p "x 5 6 x 5 6" at bounding box center [550, 119] width 559 height 15
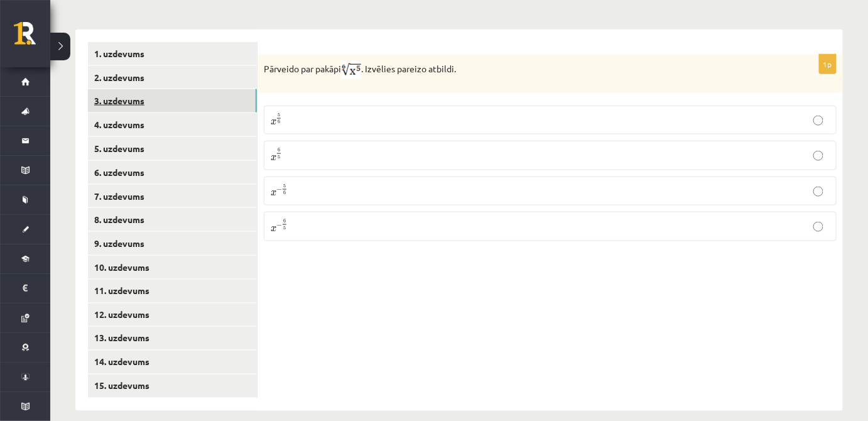
click at [113, 89] on link "3. uzdevums" at bounding box center [172, 100] width 169 height 23
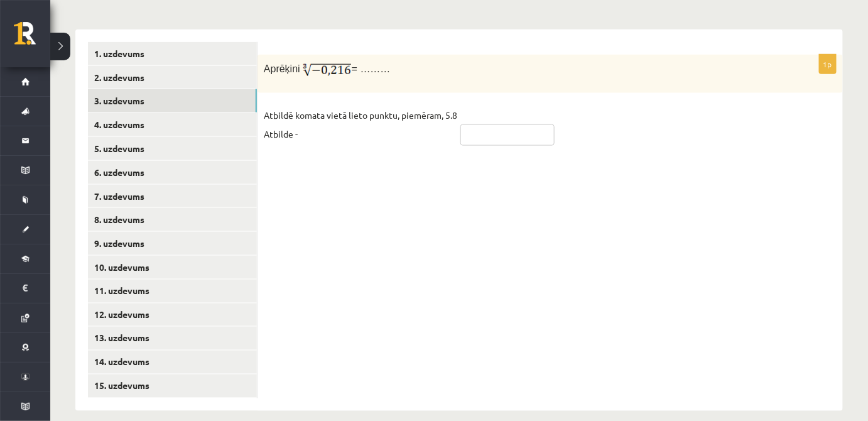
click at [490, 124] on input "text" at bounding box center [507, 134] width 94 height 21
type input "****"
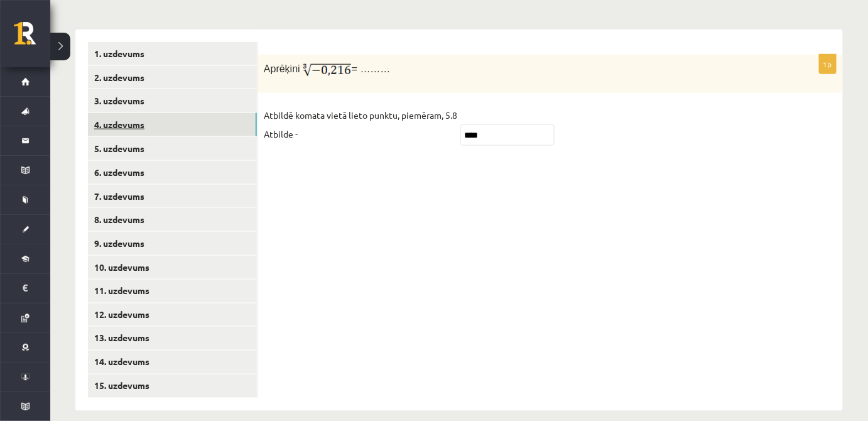
click at [107, 113] on link "4. uzdevums" at bounding box center [172, 124] width 169 height 23
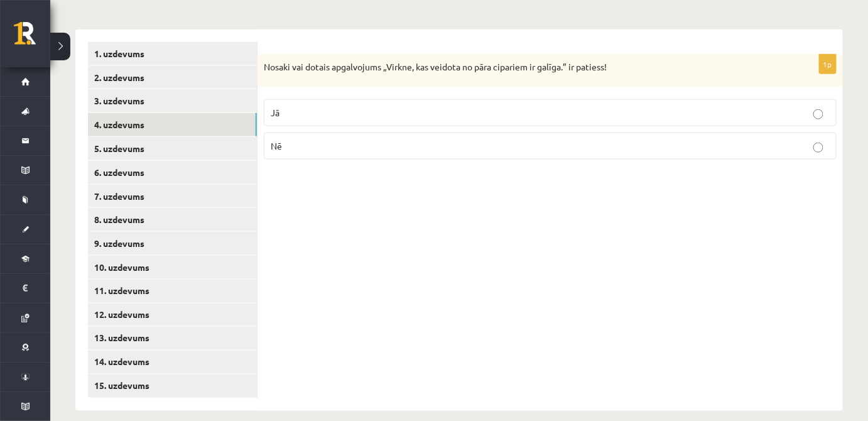
click at [540, 106] on p "Jā" at bounding box center [550, 112] width 559 height 13
click at [308, 139] on label "Nē" at bounding box center [550, 145] width 573 height 27
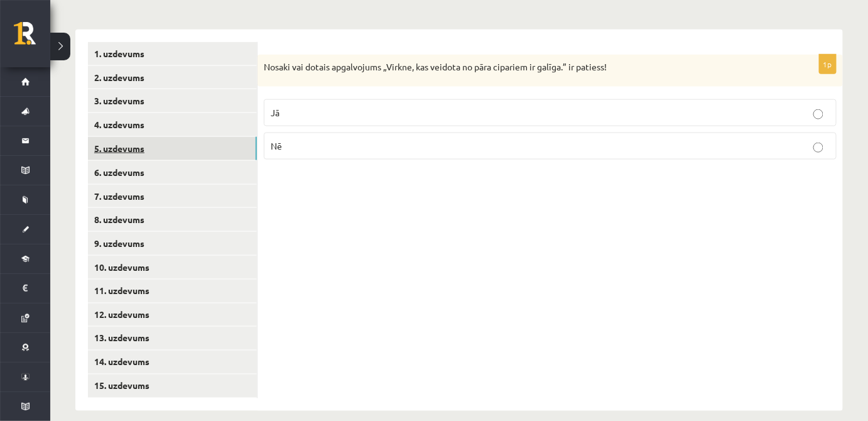
click at [194, 137] on link "5. uzdevums" at bounding box center [172, 148] width 169 height 23
click at [313, 108] on p "Jā" at bounding box center [550, 114] width 559 height 13
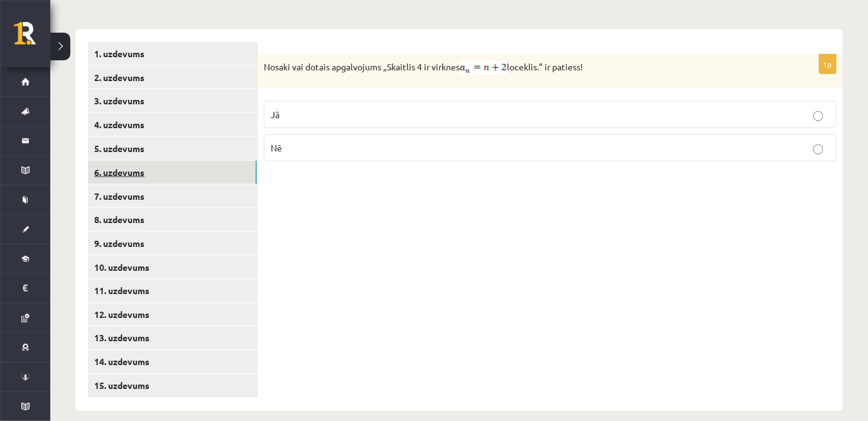
click at [199, 168] on link "6. uzdevums" at bounding box center [172, 172] width 169 height 23
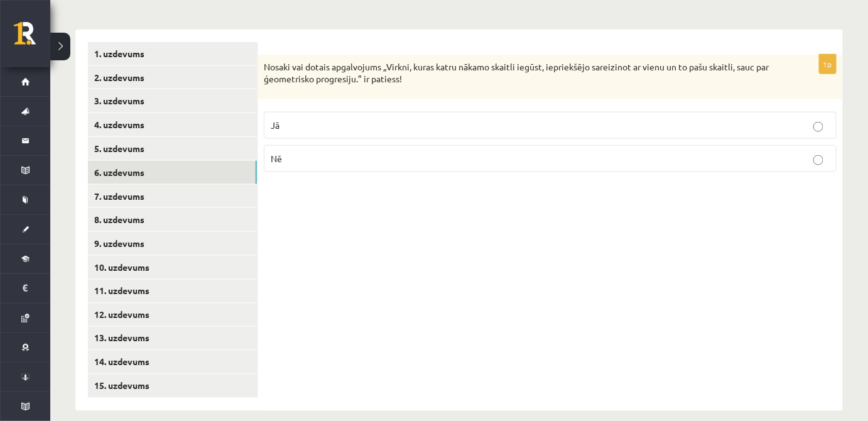
click at [340, 117] on label "Jā" at bounding box center [550, 125] width 573 height 27
click at [141, 185] on link "7. uzdevums" at bounding box center [172, 196] width 169 height 23
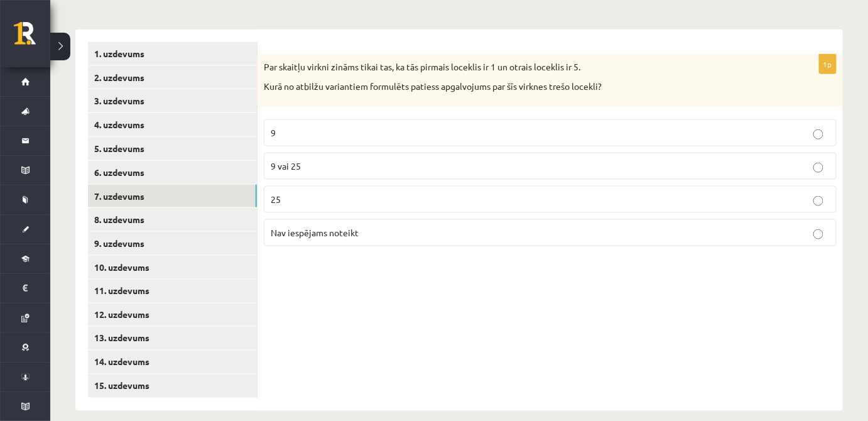
click at [591, 126] on p "9" at bounding box center [550, 132] width 559 height 13
click at [147, 208] on link "8. uzdevums" at bounding box center [172, 219] width 169 height 23
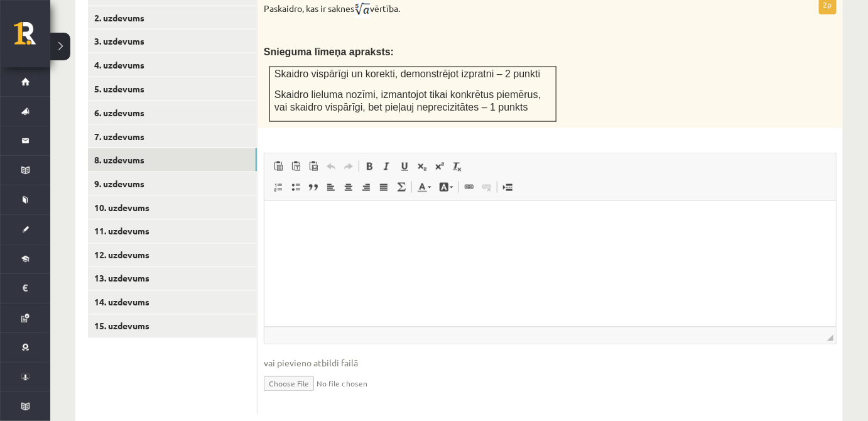
scroll to position [590, 0]
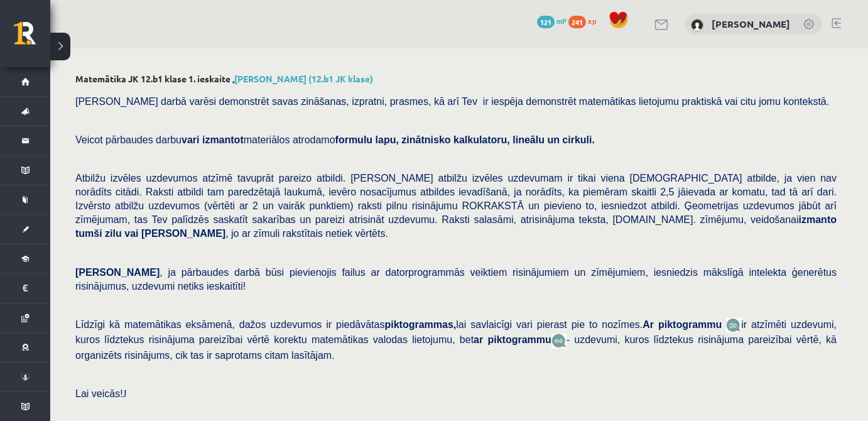
scroll to position [515, 0]
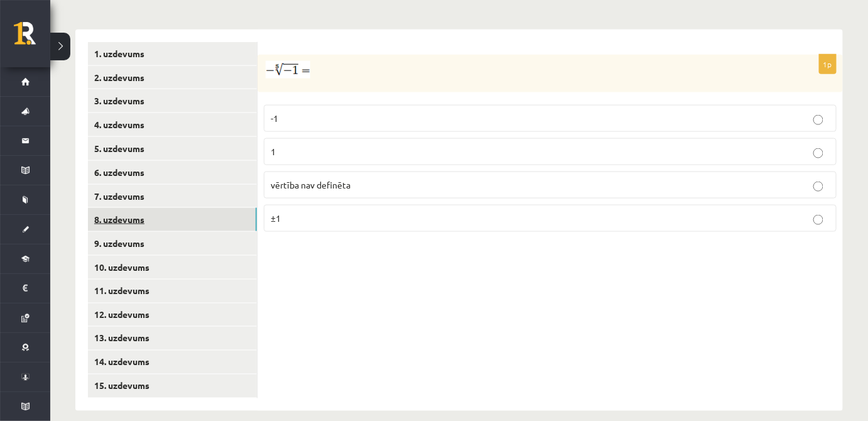
click at [184, 210] on link "8. uzdevums" at bounding box center [172, 219] width 169 height 23
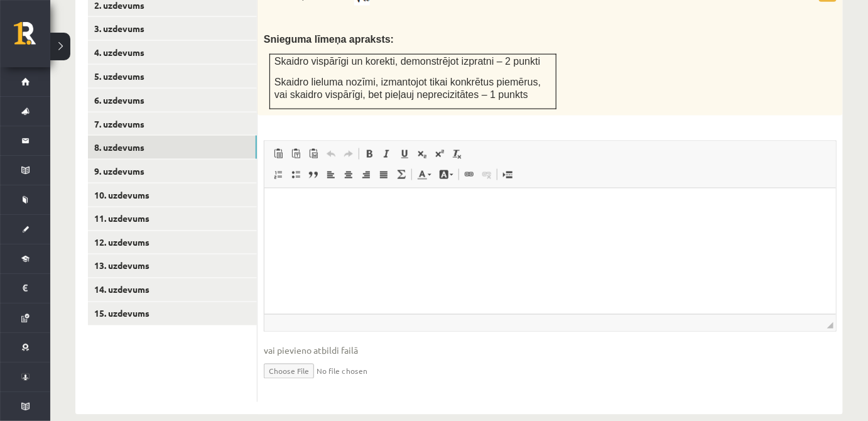
scroll to position [590, 0]
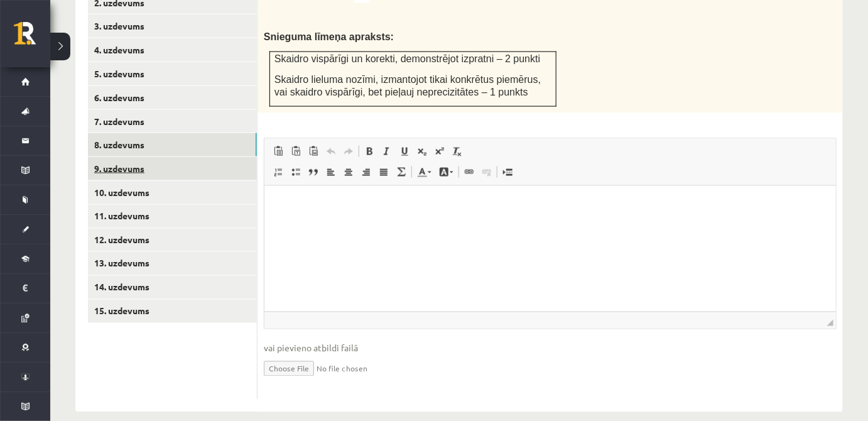
click at [151, 157] on link "9. uzdevums" at bounding box center [172, 168] width 169 height 23
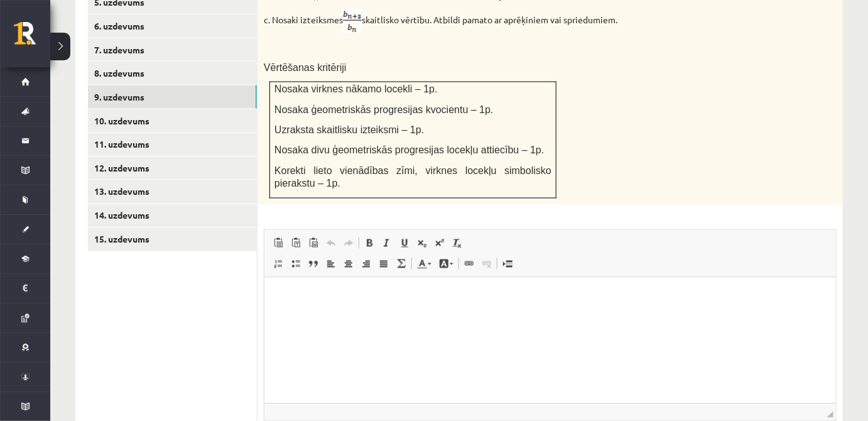
scroll to position [667, 0]
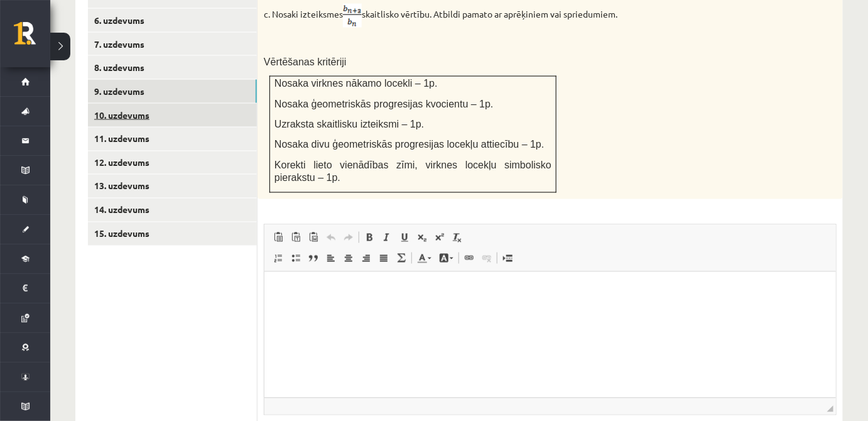
click at [168, 104] on link "10. uzdevums" at bounding box center [172, 115] width 169 height 23
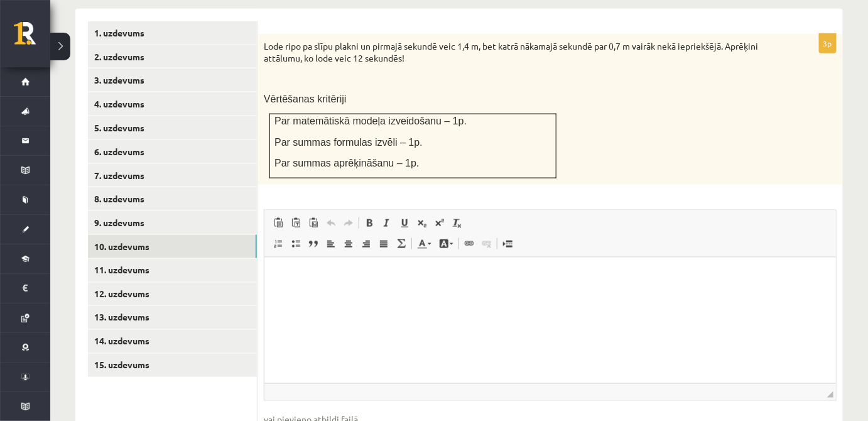
scroll to position [535, 0]
click at [153, 259] on link "11. uzdevums" at bounding box center [172, 270] width 169 height 23
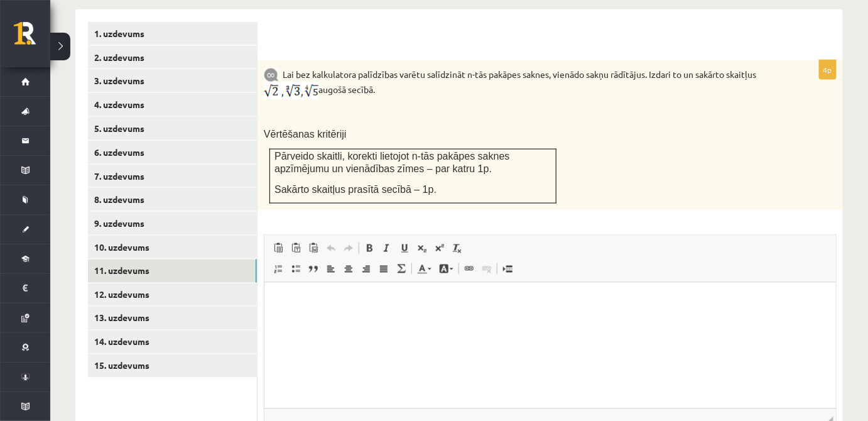
scroll to position [0, 0]
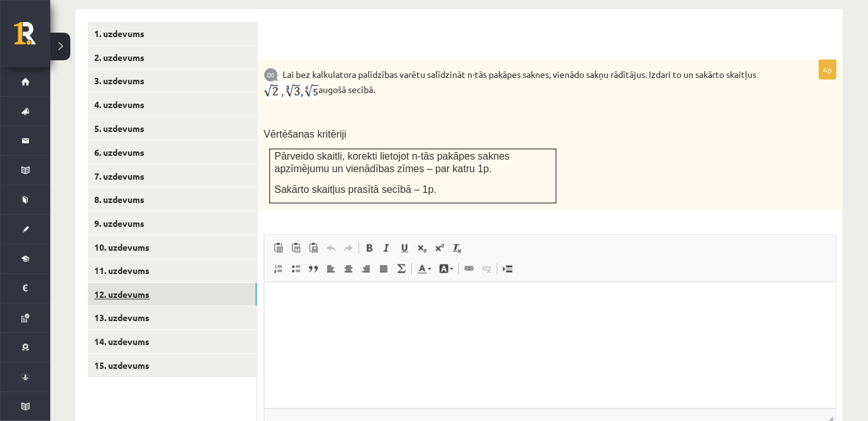
click at [148, 283] on link "12. uzdevums" at bounding box center [172, 294] width 169 height 23
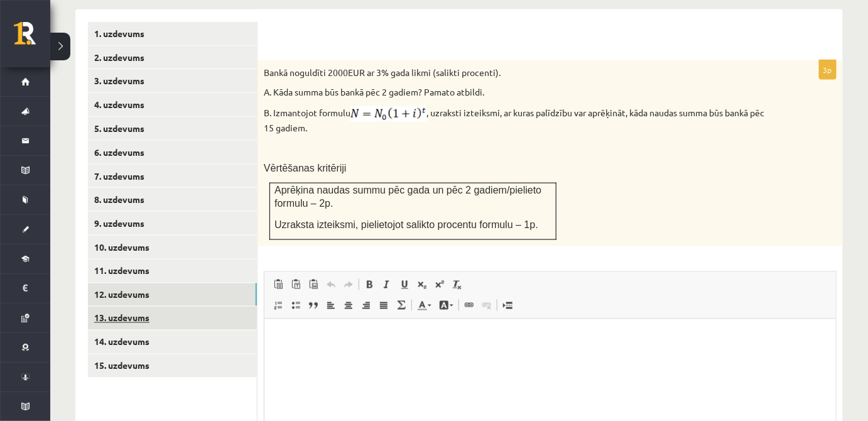
click at [132, 306] on link "13. uzdevums" at bounding box center [172, 317] width 169 height 23
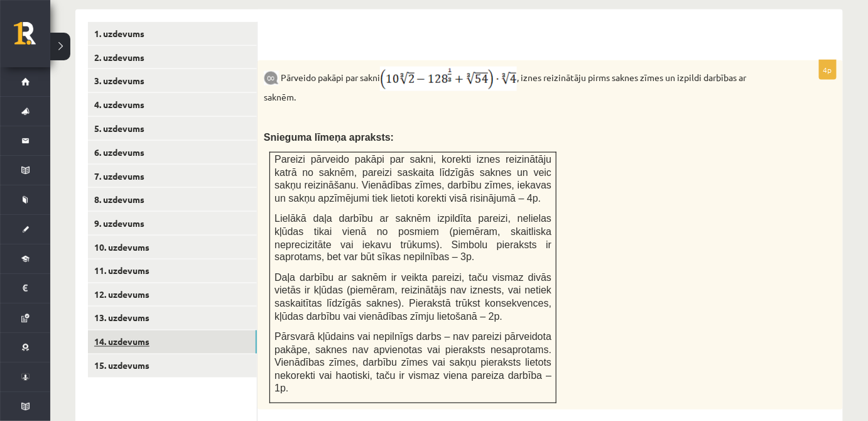
click at [132, 330] on link "14. uzdevums" at bounding box center [172, 341] width 169 height 23
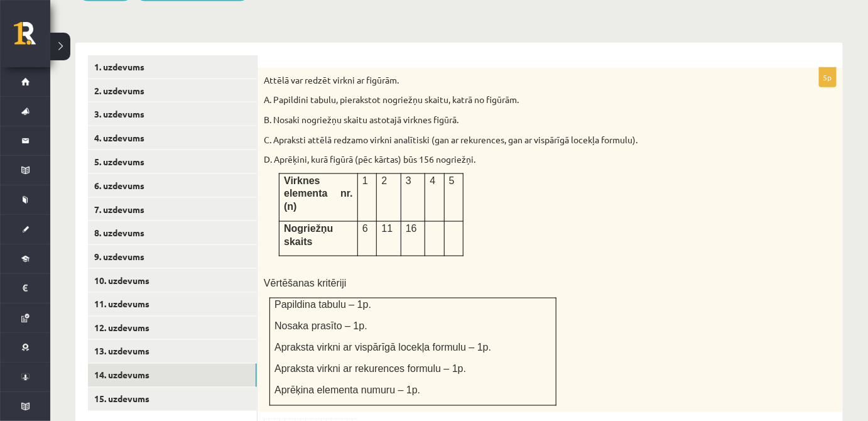
scroll to position [500, 0]
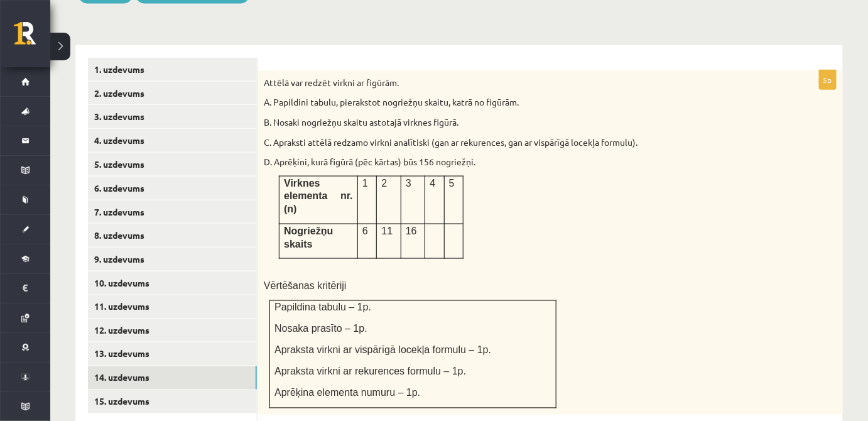
click at [430, 224] on p at bounding box center [433, 230] width 9 height 13
click at [433, 224] on p at bounding box center [433, 230] width 9 height 13
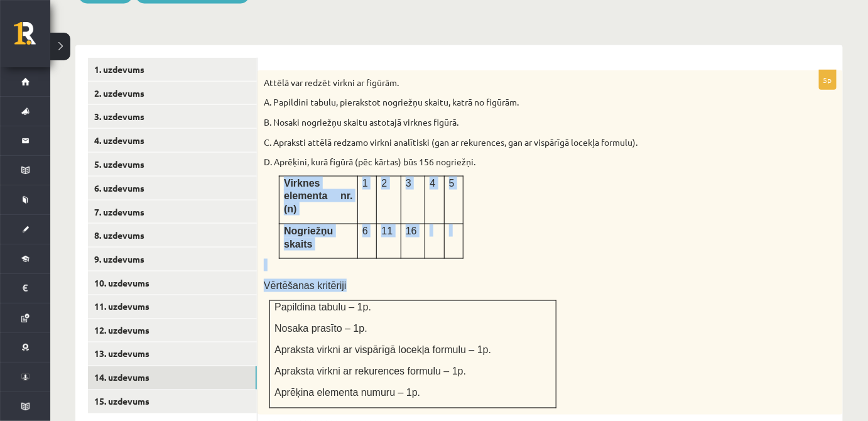
drag, startPoint x: 275, startPoint y: 171, endPoint x: 480, endPoint y: 243, distance: 217.0
click at [480, 243] on div "Attēlā var redzēt virkni ar figūrām. A. Papildini tabulu, pierakstot nogriežņu …" at bounding box center [549, 242] width 585 height 344
click at [477, 279] on p "Vērtēšanas kritēriji" at bounding box center [519, 285] width 510 height 13
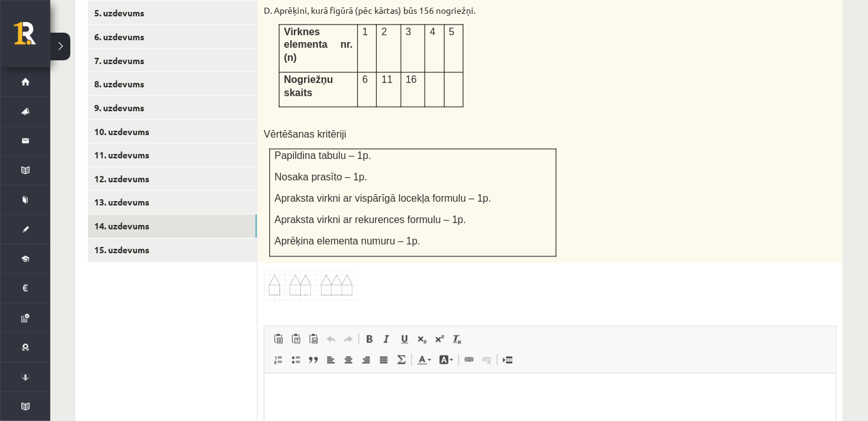
scroll to position [659, 0]
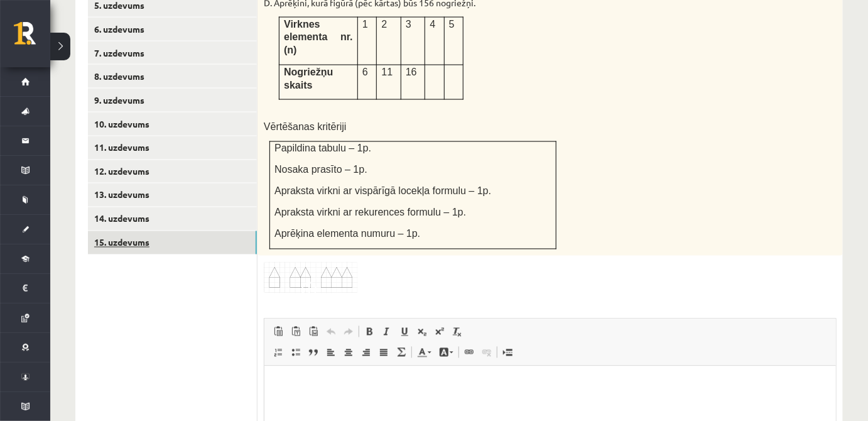
click at [131, 232] on link "15. uzdevums" at bounding box center [172, 242] width 169 height 23
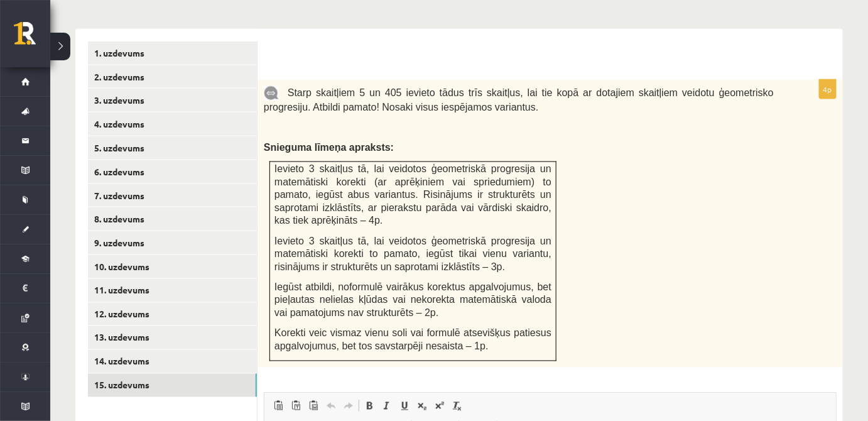
scroll to position [513, 0]
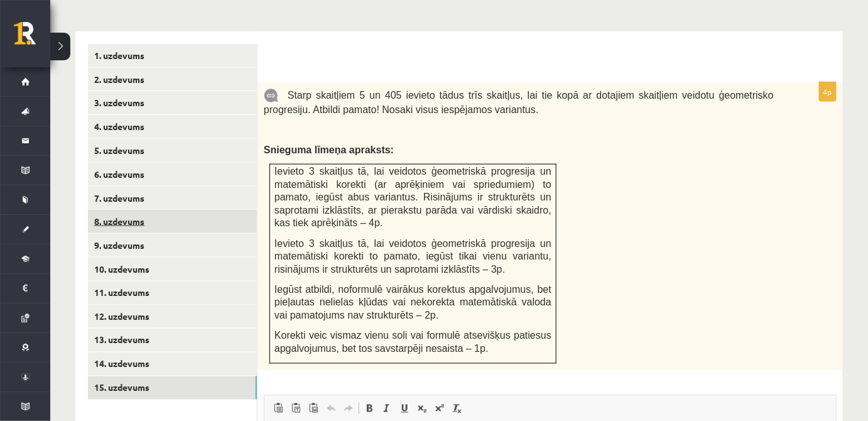
click at [159, 211] on link "8. uzdevums" at bounding box center [172, 221] width 169 height 23
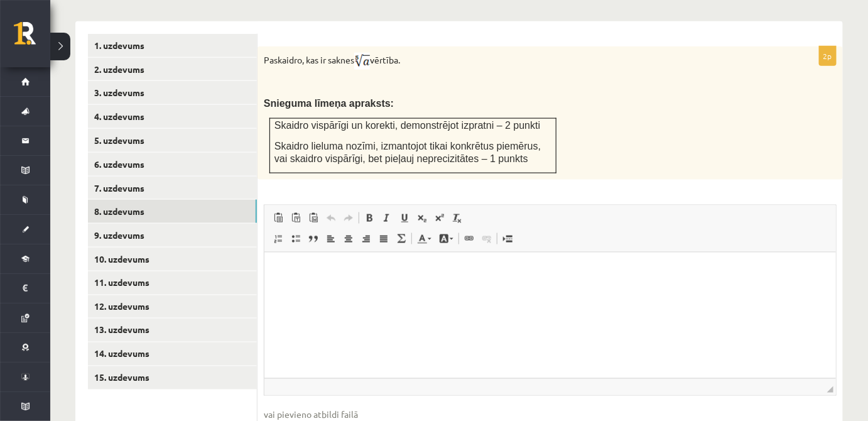
scroll to position [526, 0]
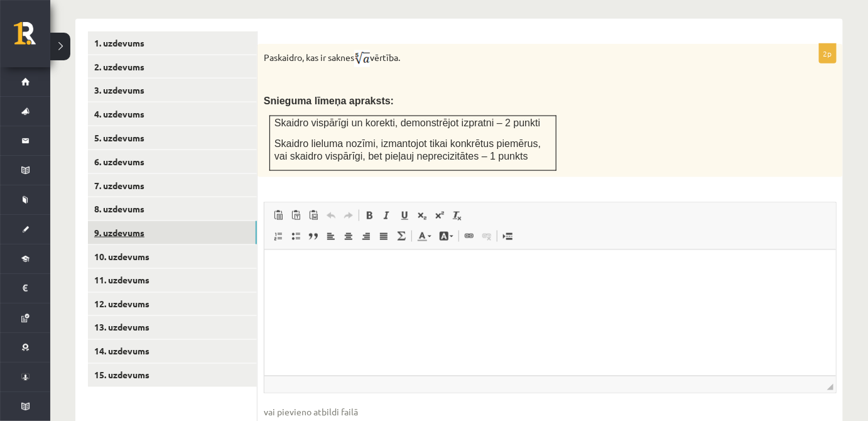
click at [147, 221] on link "9. uzdevums" at bounding box center [172, 232] width 169 height 23
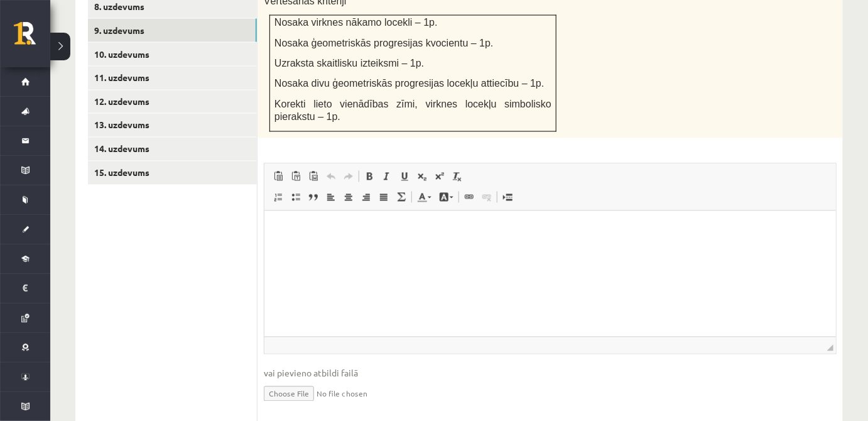
scroll to position [753, 0]
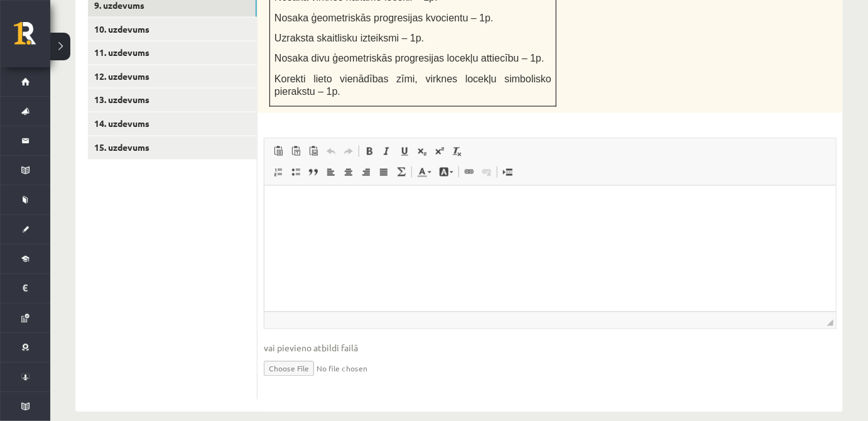
click at [287, 355] on input "file" at bounding box center [550, 368] width 573 height 26
type input "**********"
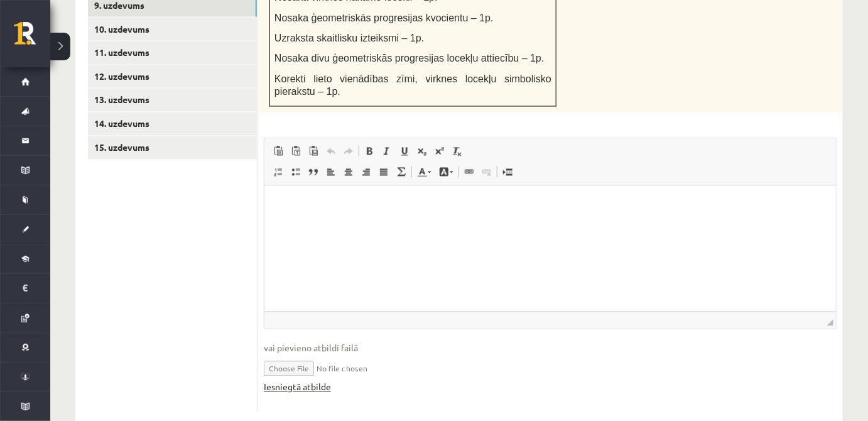
click at [294, 380] on link "Iesniegtā atbilde" at bounding box center [297, 386] width 67 height 13
click at [179, 18] on link "10. uzdevums" at bounding box center [172, 29] width 169 height 23
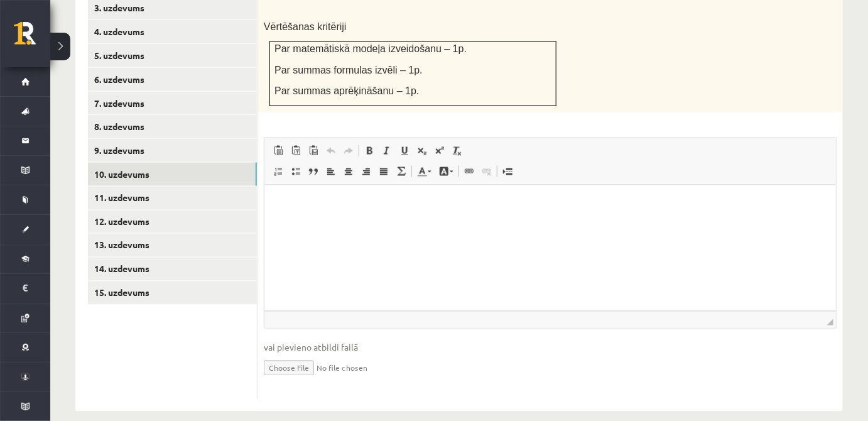
scroll to position [0, 0]
click at [306, 354] on input "file" at bounding box center [550, 367] width 573 height 26
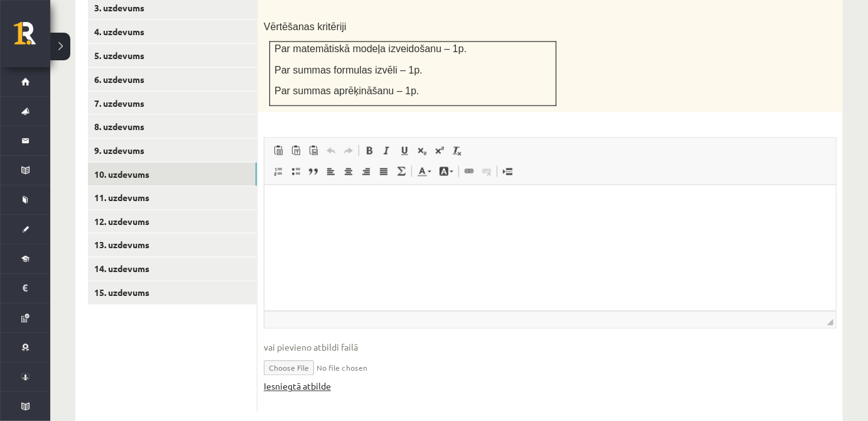
click at [315, 380] on link "Iesniegtā atbilde" at bounding box center [297, 386] width 67 height 13
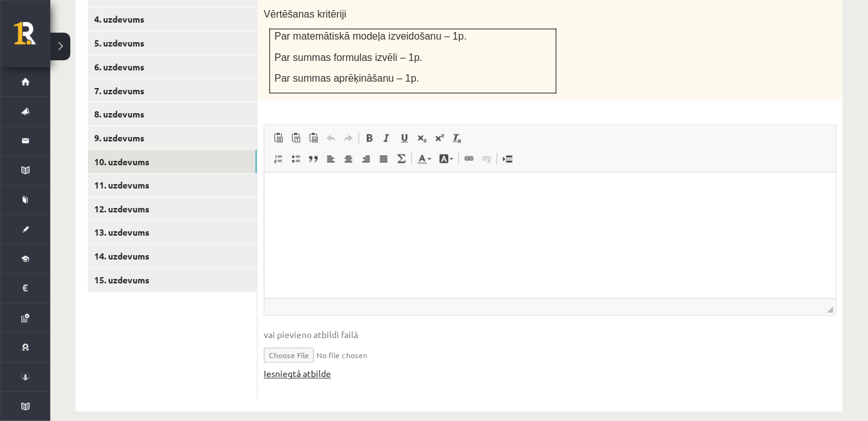
click at [298, 367] on link "Iesniegtā atbilde" at bounding box center [297, 373] width 67 height 13
click at [304, 341] on input "file" at bounding box center [550, 354] width 573 height 26
type input "**********"
click at [315, 367] on link "Iesniegtā atbilde" at bounding box center [297, 373] width 67 height 13
click at [198, 174] on link "11. uzdevums" at bounding box center [172, 185] width 169 height 23
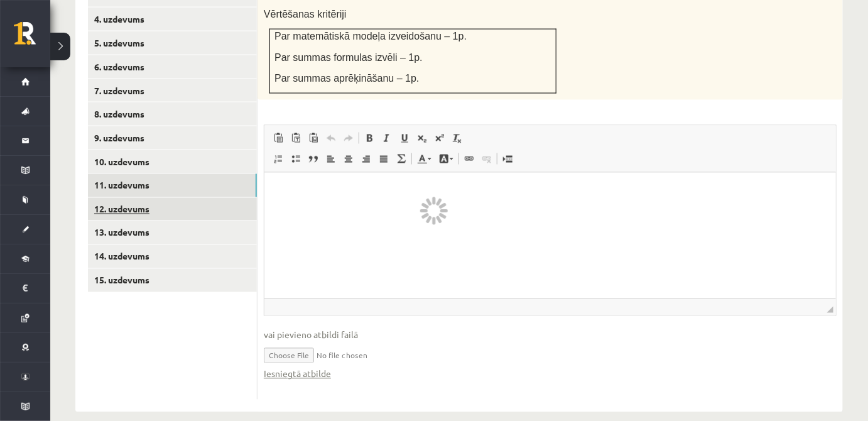
scroll to position [516, 0]
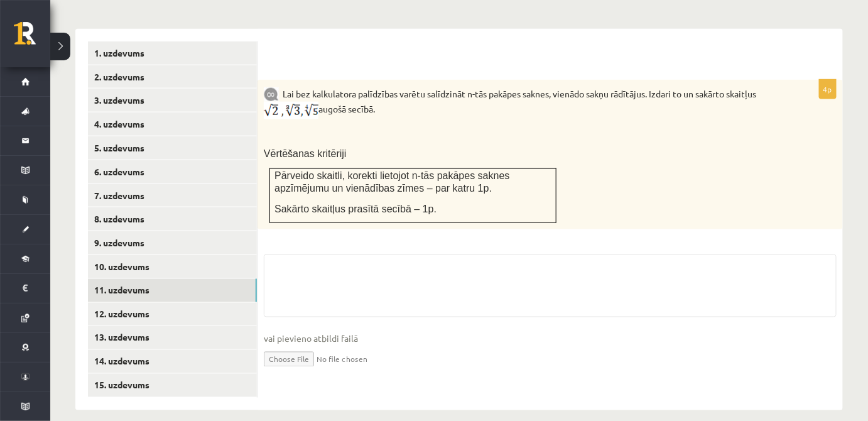
click at [297, 353] on input "file" at bounding box center [550, 358] width 573 height 26
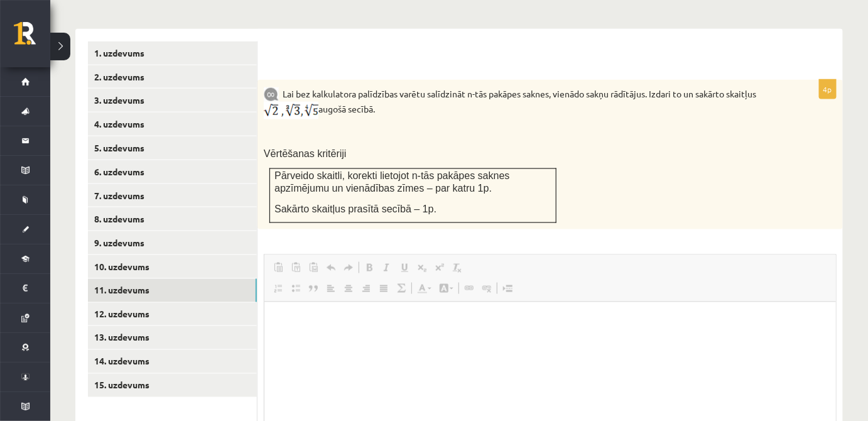
scroll to position [0, 0]
type input "**********"
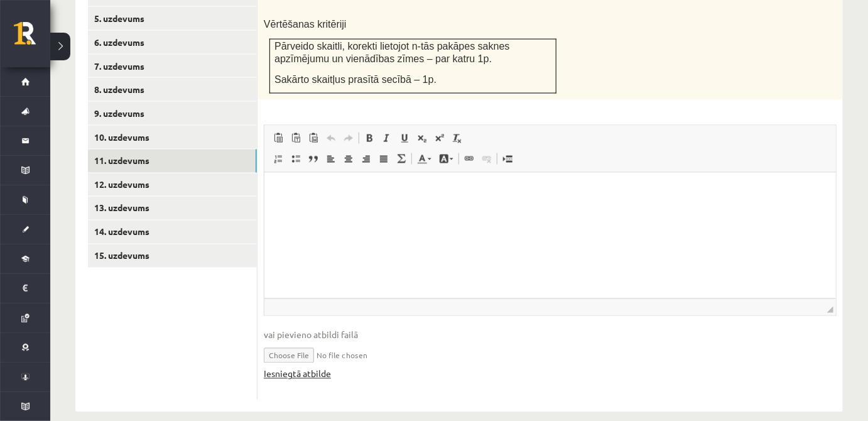
click at [272, 367] on link "Iesniegtā atbilde" at bounding box center [297, 373] width 67 height 13
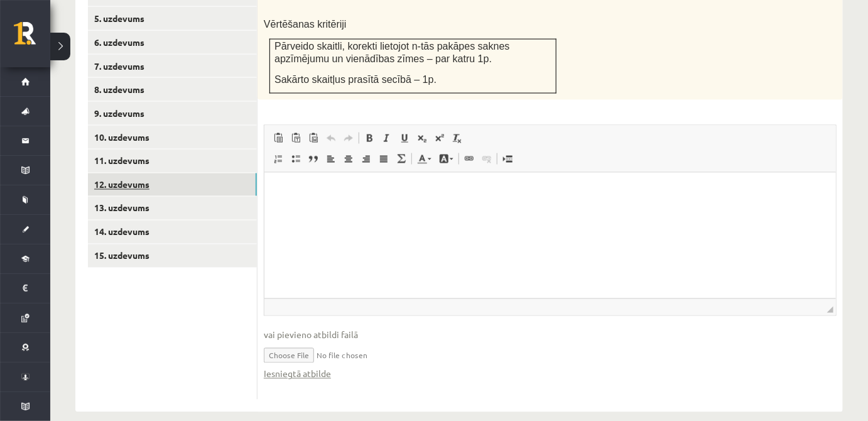
click at [149, 173] on link "12. uzdevums" at bounding box center [172, 184] width 169 height 23
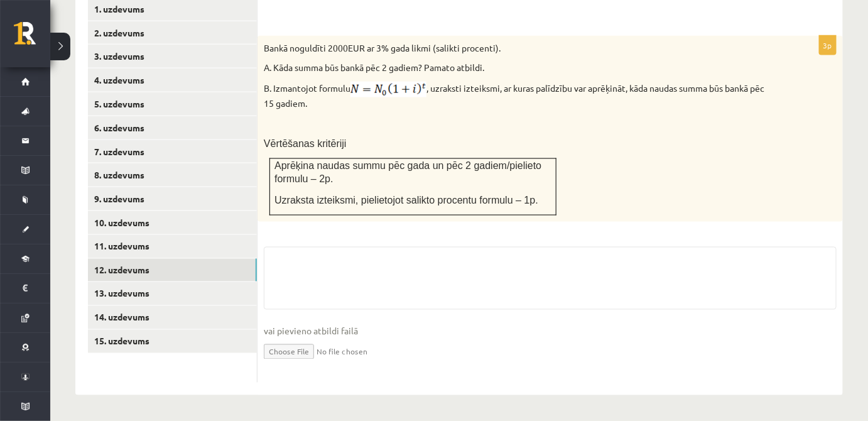
scroll to position [544, 0]
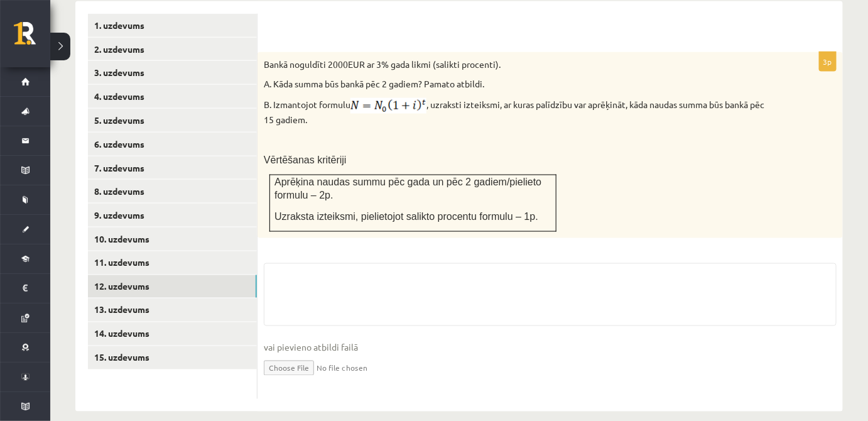
click at [310, 354] on input "file" at bounding box center [550, 367] width 573 height 26
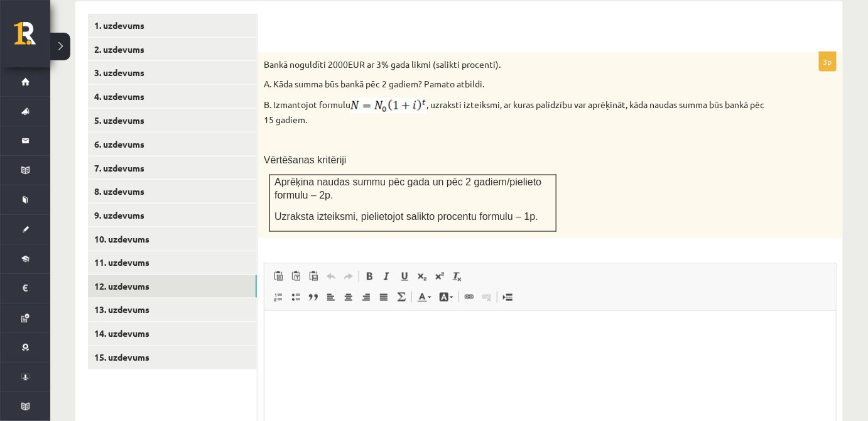
scroll to position [0, 0]
type input "**********"
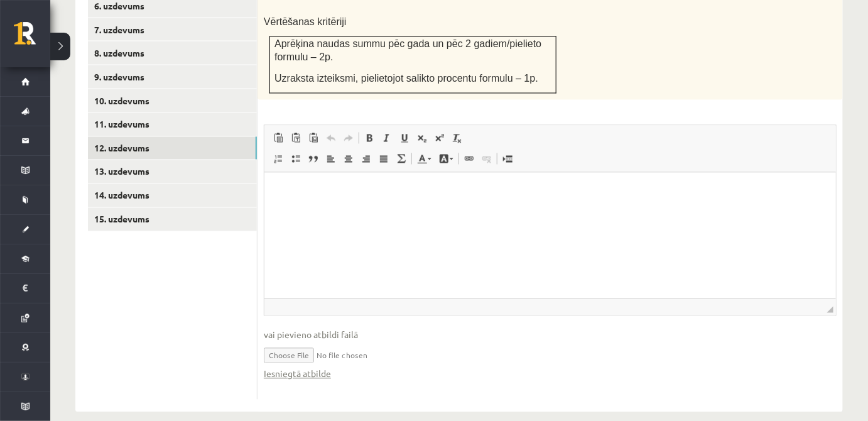
click at [280, 341] on input "file" at bounding box center [550, 354] width 573 height 26
click at [304, 341] on input "file" at bounding box center [550, 354] width 573 height 26
click at [282, 367] on link "Iesniegtā atbilde" at bounding box center [297, 373] width 67 height 13
click at [274, 341] on input "file" at bounding box center [550, 354] width 573 height 26
click at [300, 367] on link "Iesniegtā atbilde" at bounding box center [297, 373] width 67 height 13
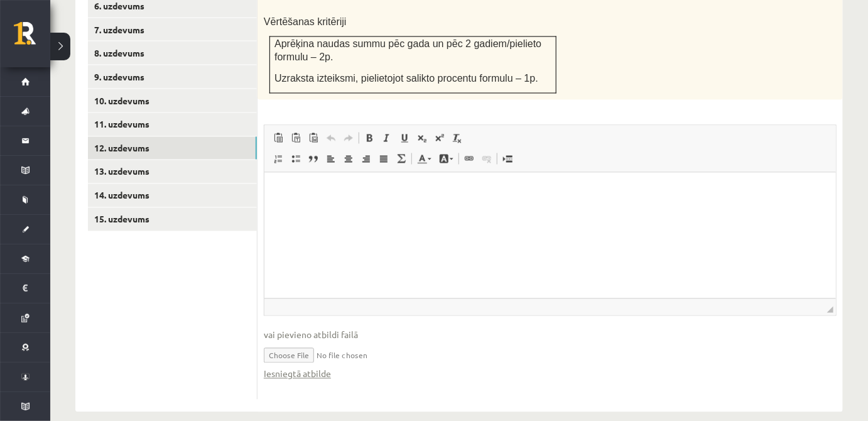
click at [299, 343] on input "file" at bounding box center [550, 354] width 573 height 26
type input "**********"
click at [297, 367] on link "Iesniegtā atbilde" at bounding box center [297, 373] width 67 height 13
click at [292, 367] on link "Iesniegtā atbilde" at bounding box center [297, 373] width 67 height 13
click at [343, 341] on input "file" at bounding box center [550, 354] width 573 height 26
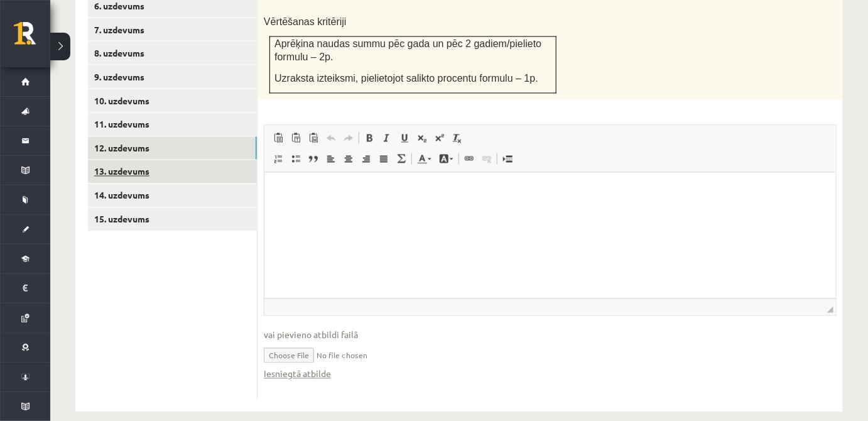
click at [177, 160] on link "13. uzdevums" at bounding box center [172, 171] width 169 height 23
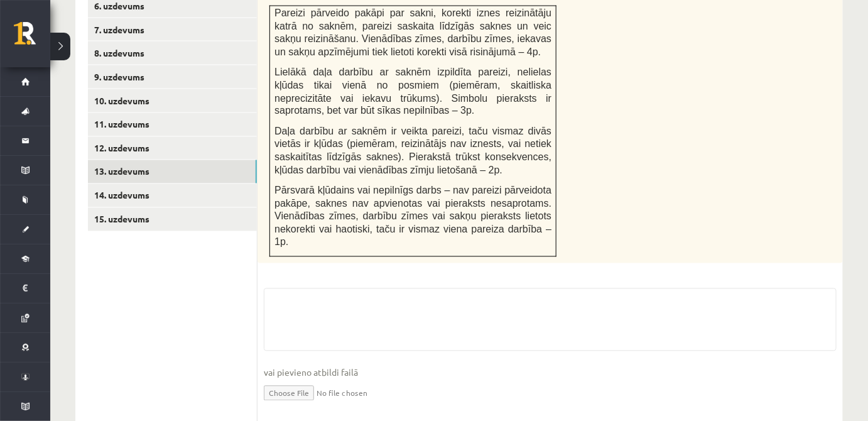
click at [296, 379] on input "file" at bounding box center [550, 392] width 573 height 26
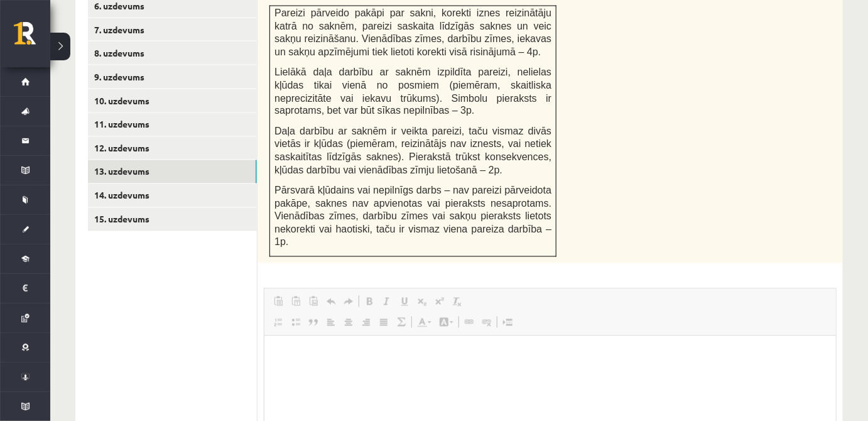
scroll to position [0, 0]
type input "**********"
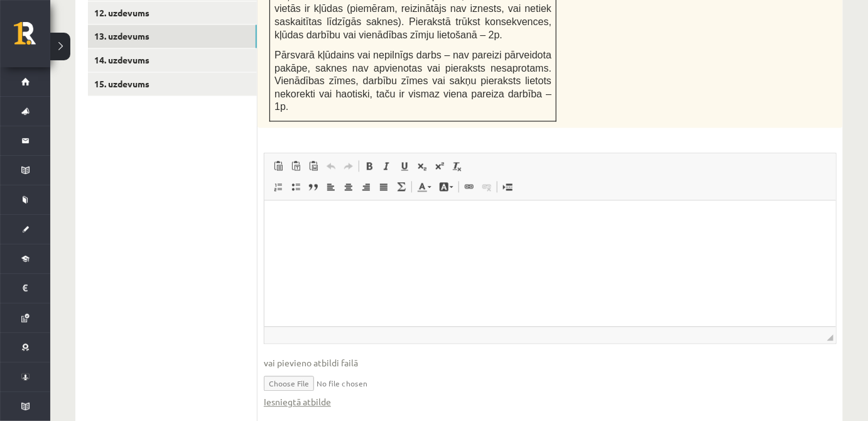
scroll to position [832, 0]
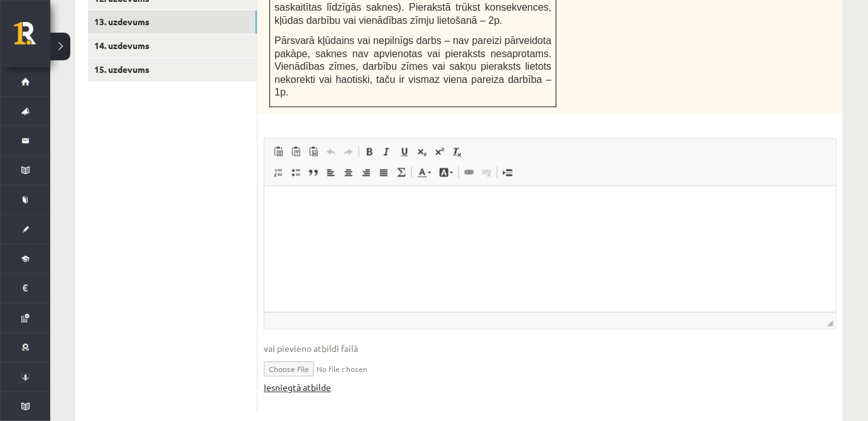
drag, startPoint x: 876, startPoint y: 331, endPoint x: 311, endPoint y: 358, distance: 565.0
click at [311, 380] on link "Iesniegtā atbilde" at bounding box center [297, 386] width 67 height 13
click at [143, 34] on link "14. uzdevums" at bounding box center [172, 45] width 169 height 23
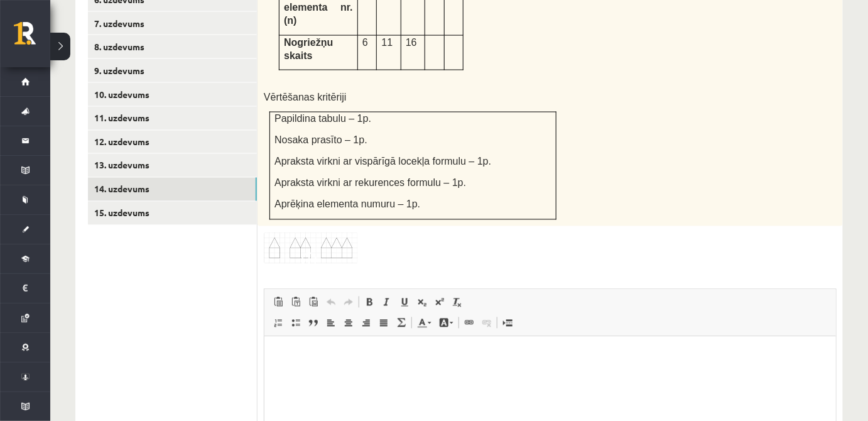
scroll to position [813, 0]
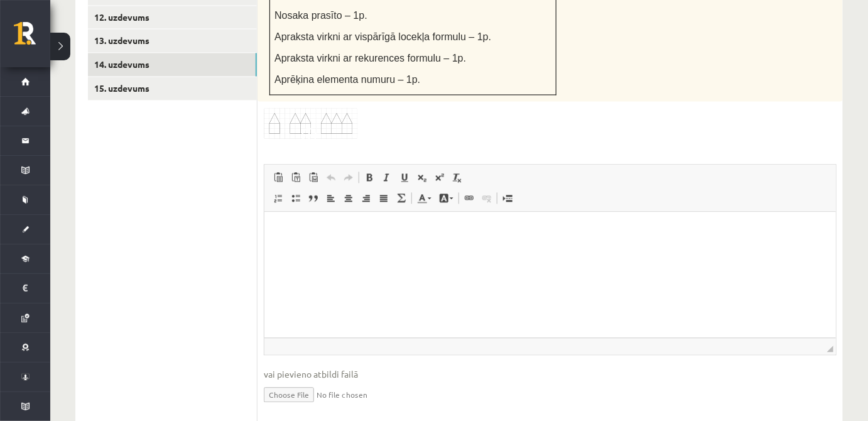
click at [293, 380] on input "file" at bounding box center [550, 393] width 573 height 26
click at [309, 406] on link "Iesniegtā atbilde" at bounding box center [297, 412] width 67 height 13
click at [286, 380] on input "file" at bounding box center [550, 393] width 573 height 26
click at [298, 406] on link "Iesniegtā atbilde" at bounding box center [297, 412] width 67 height 13
click at [285, 380] on input "file" at bounding box center [550, 393] width 573 height 26
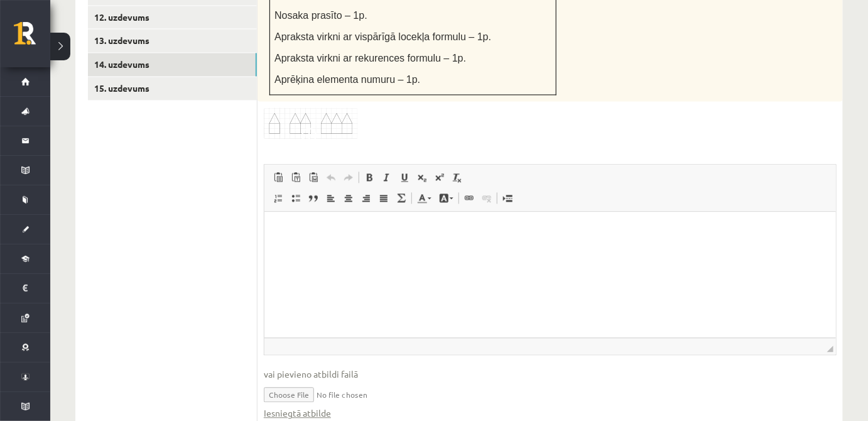
type input "**********"
click at [304, 406] on link "Iesniegtā atbilde" at bounding box center [297, 412] width 67 height 13
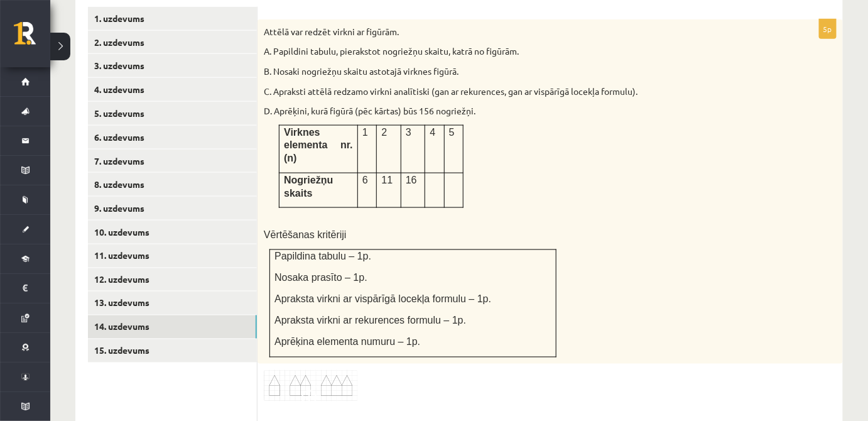
scroll to position [466, 0]
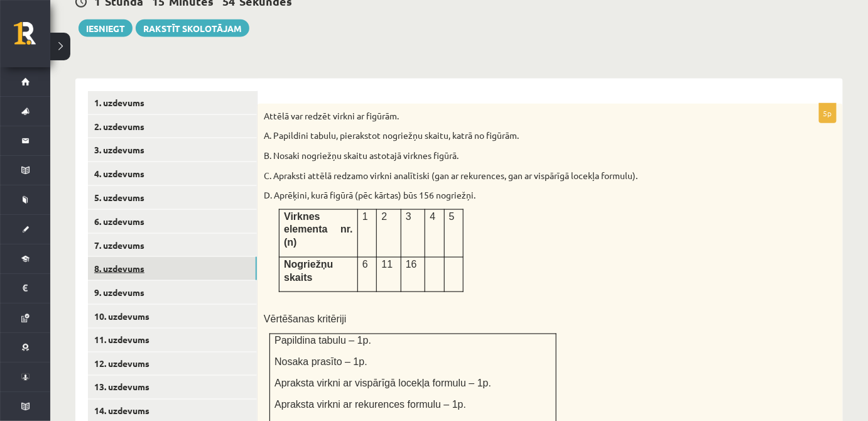
click at [221, 259] on link "8. uzdevums" at bounding box center [172, 268] width 169 height 23
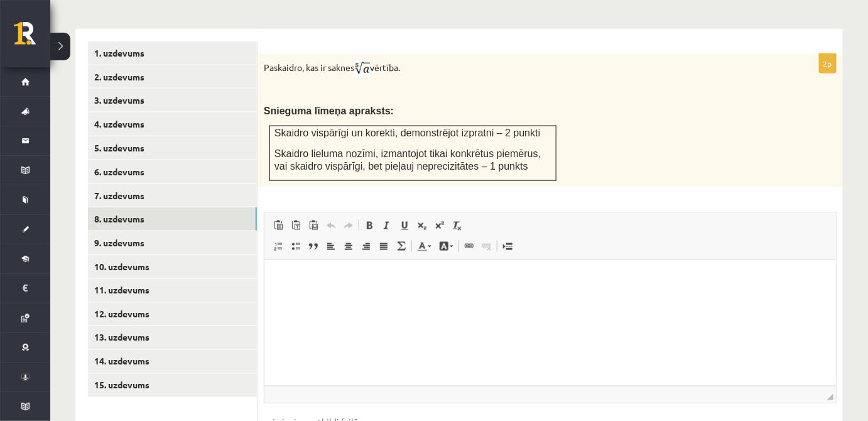
scroll to position [590, 0]
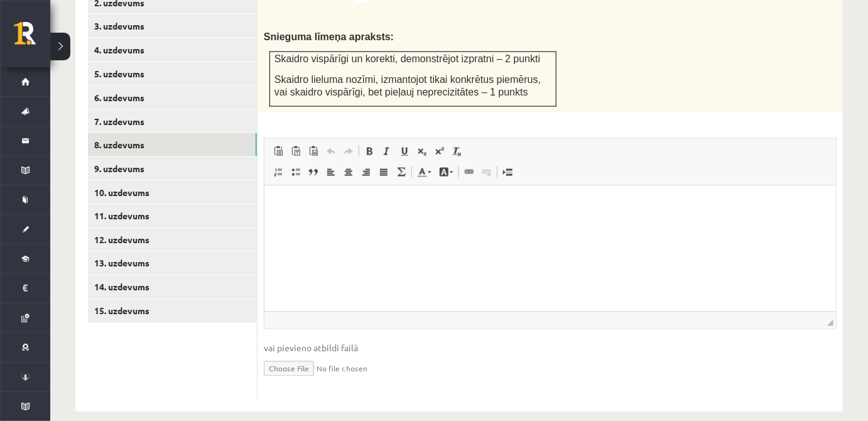
click at [309, 356] on input "file" at bounding box center [550, 368] width 573 height 26
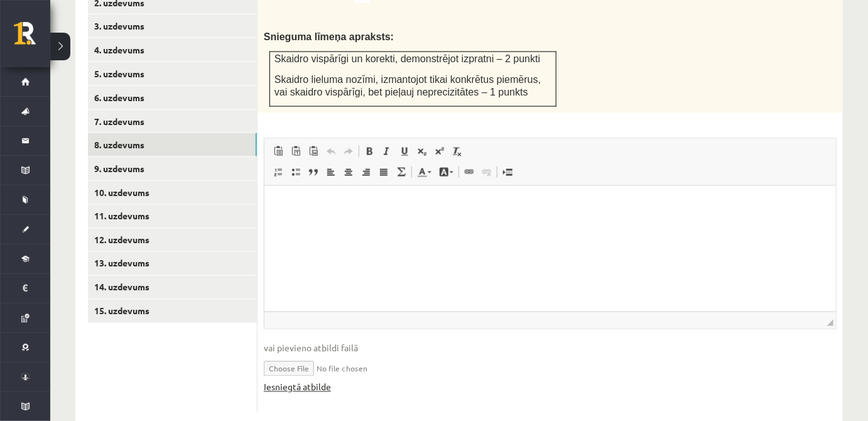
click at [298, 380] on link "Iesniegtā atbilde" at bounding box center [297, 386] width 67 height 13
click at [313, 358] on input "file" at bounding box center [550, 368] width 573 height 26
click at [328, 380] on link "Iesniegtā atbilde" at bounding box center [297, 386] width 67 height 13
click at [276, 355] on input "file" at bounding box center [550, 368] width 573 height 26
click at [300, 380] on link "Iesniegtā atbilde" at bounding box center [297, 386] width 67 height 13
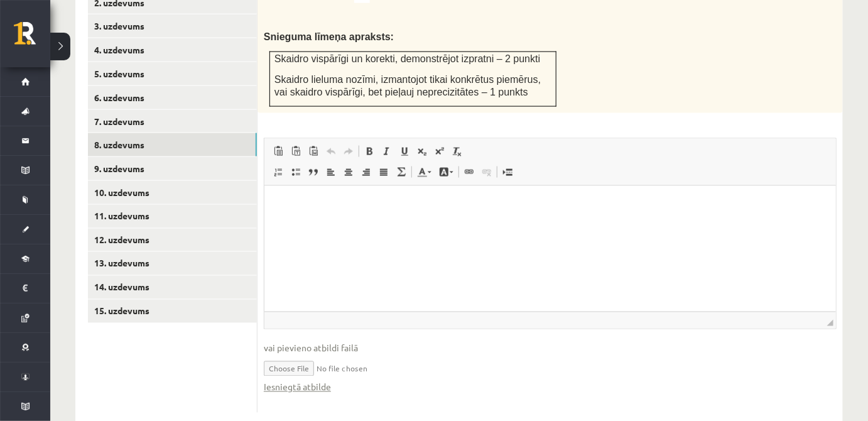
click at [276, 355] on input "file" at bounding box center [550, 368] width 573 height 26
type input "**********"
click at [299, 380] on link "Iesniegtā atbilde" at bounding box center [297, 386] width 67 height 13
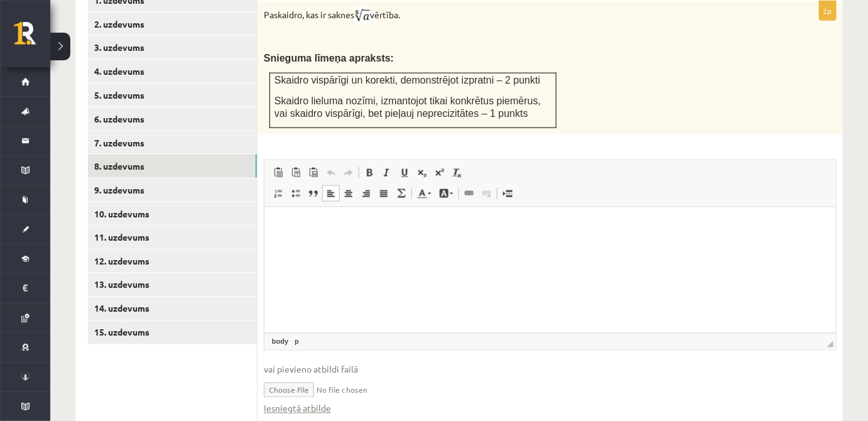
scroll to position [603, 0]
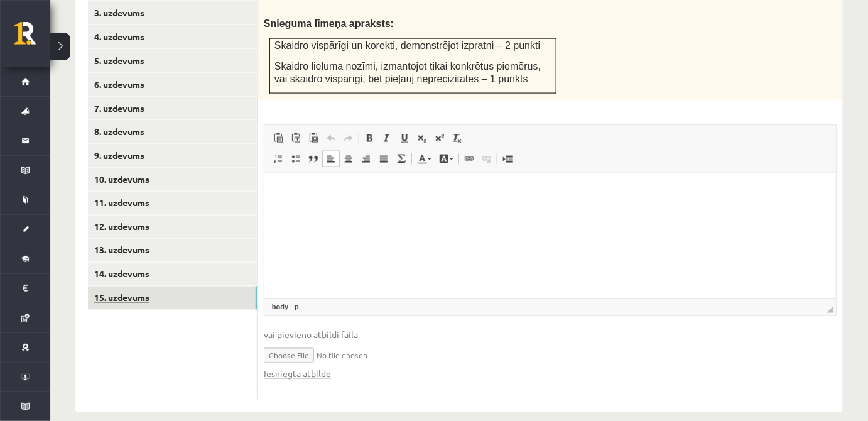
click at [205, 286] on link "15. uzdevums" at bounding box center [172, 297] width 169 height 23
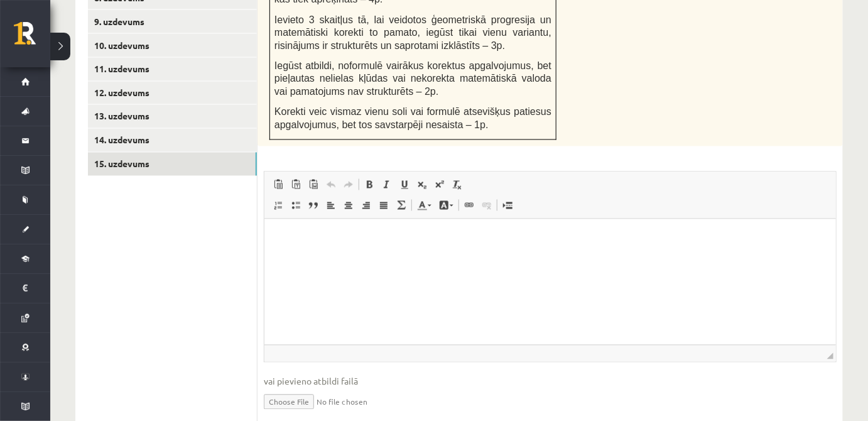
scroll to position [770, 0]
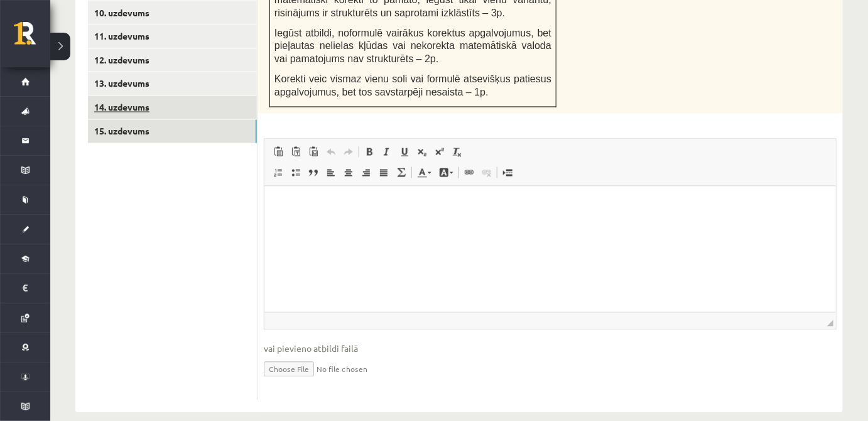
click at [116, 96] on link "14. uzdevums" at bounding box center [172, 107] width 169 height 23
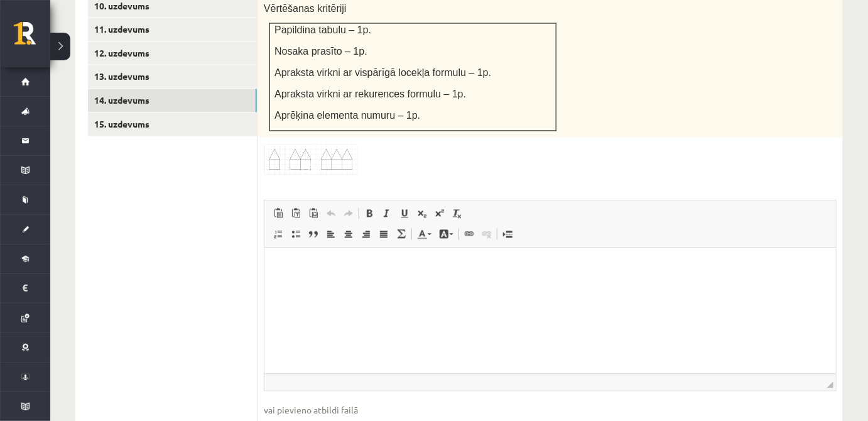
scroll to position [825, 0]
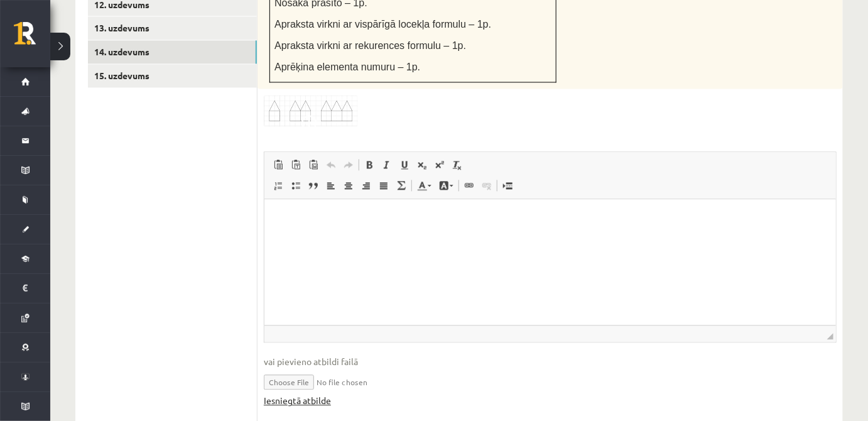
click at [300, 394] on link "Iesniegtā atbilde" at bounding box center [297, 400] width 67 height 13
click at [166, 17] on link "13. uzdevums" at bounding box center [172, 27] width 169 height 23
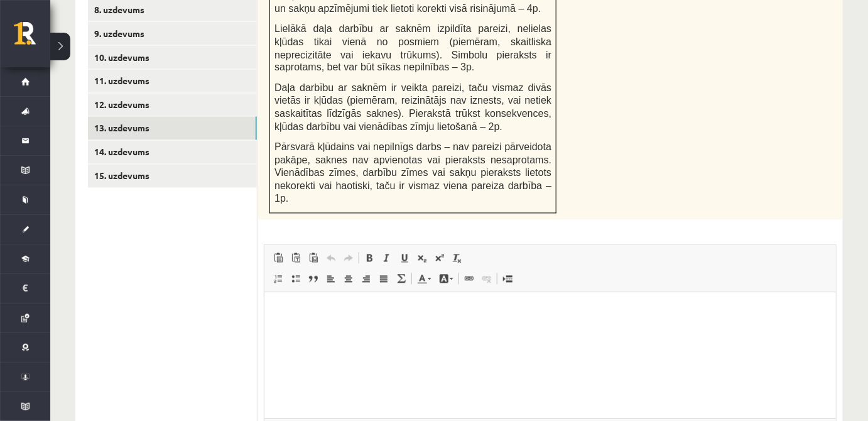
scroll to position [689, 0]
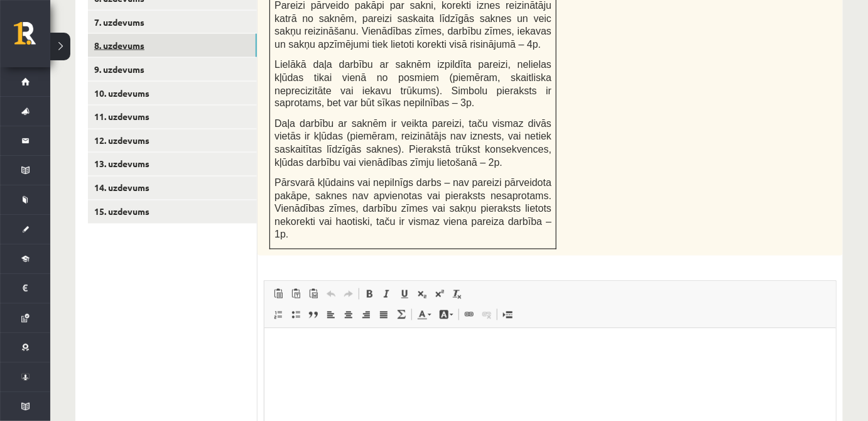
click at [194, 34] on link "8. uzdevums" at bounding box center [172, 45] width 169 height 23
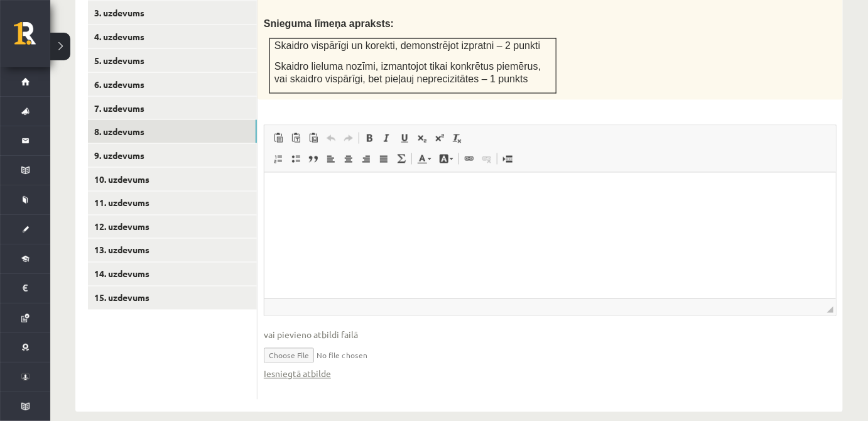
scroll to position [0, 0]
click at [300, 367] on link "Iesniegtā atbilde" at bounding box center [297, 373] width 67 height 13
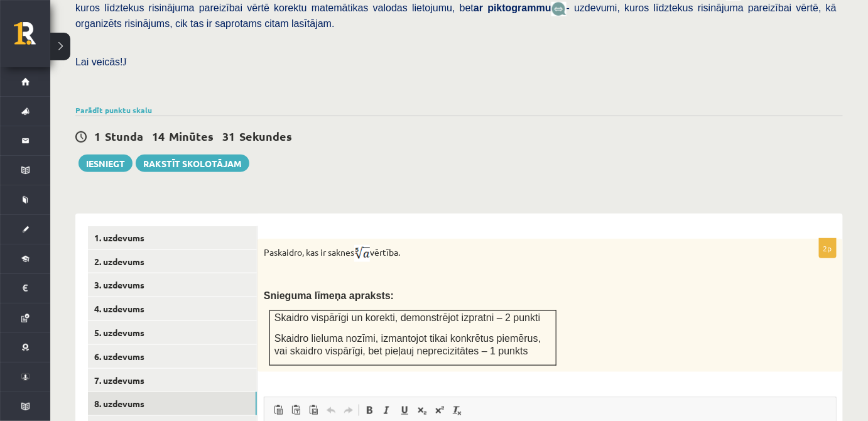
scroll to position [244, 0]
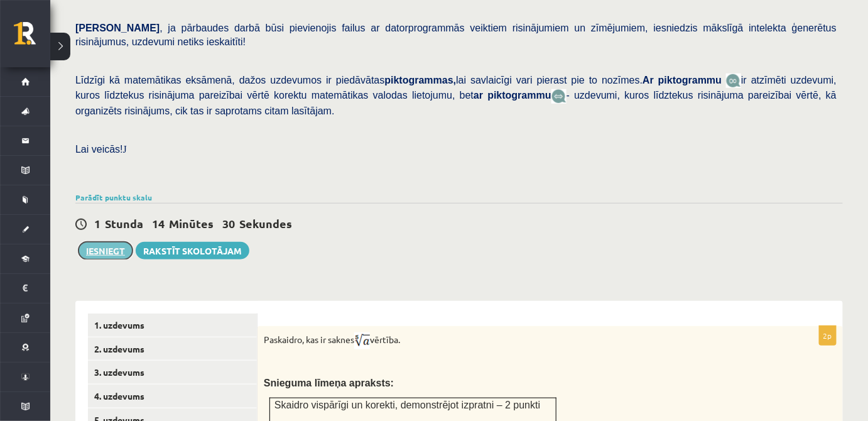
click at [100, 242] on button "Iesniegt" at bounding box center [105, 251] width 54 height 18
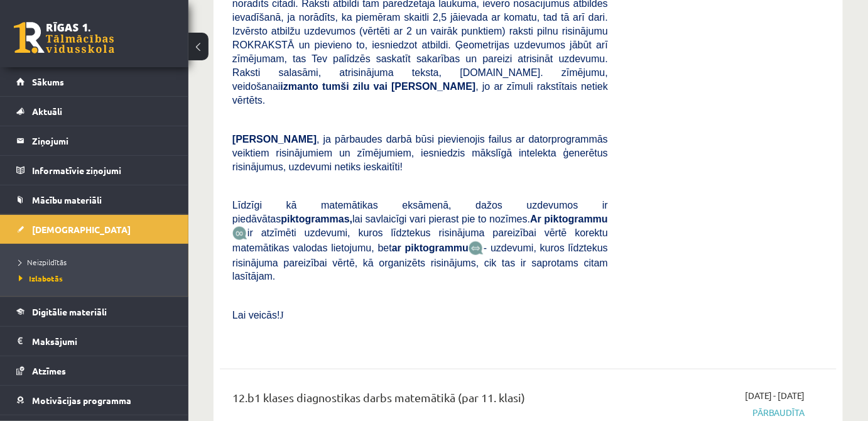
scroll to position [537, 0]
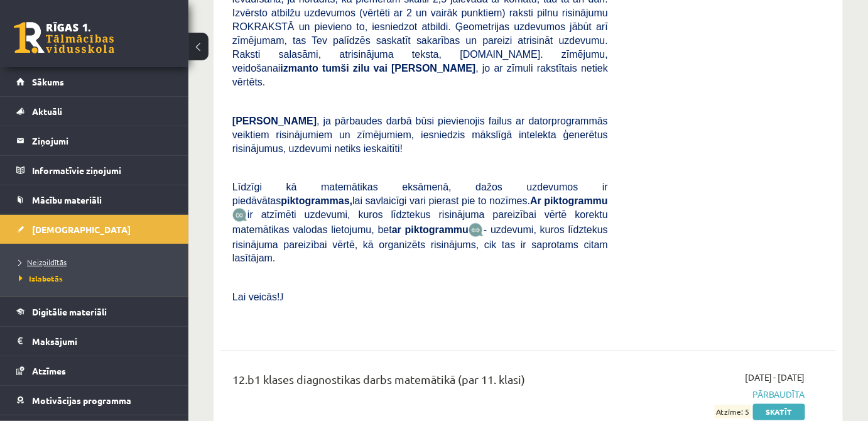
click at [48, 263] on span "Neizpildītās" at bounding box center [43, 262] width 48 height 10
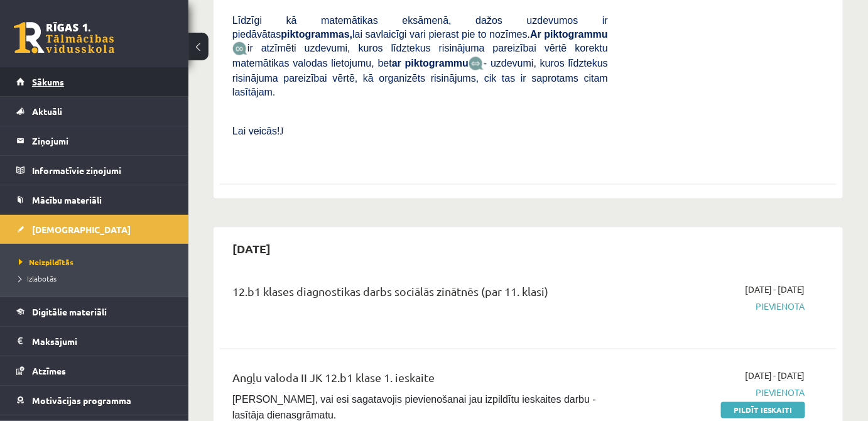
click at [71, 74] on link "Sākums" at bounding box center [94, 81] width 156 height 29
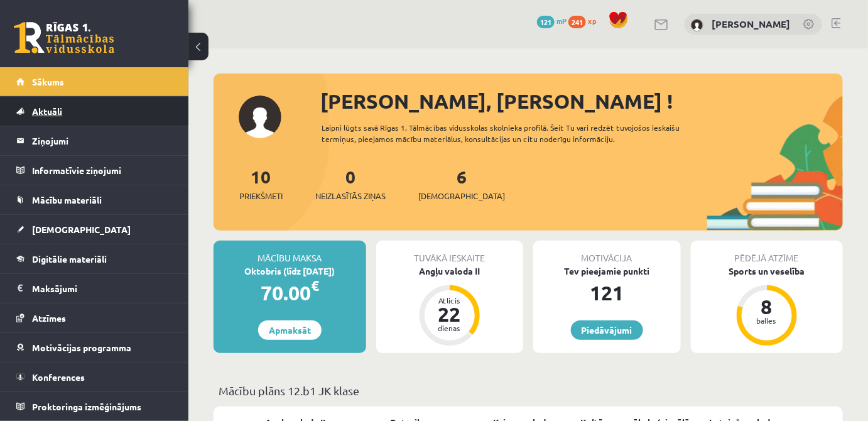
click at [50, 113] on span "Aktuāli" at bounding box center [47, 110] width 30 height 11
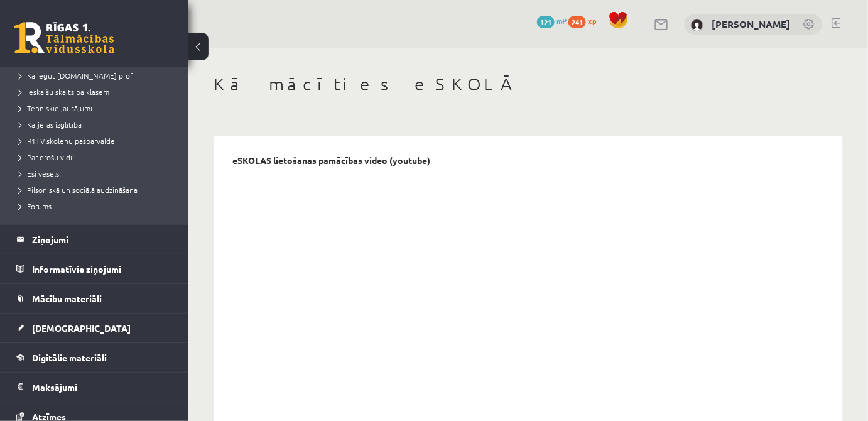
scroll to position [184, 0]
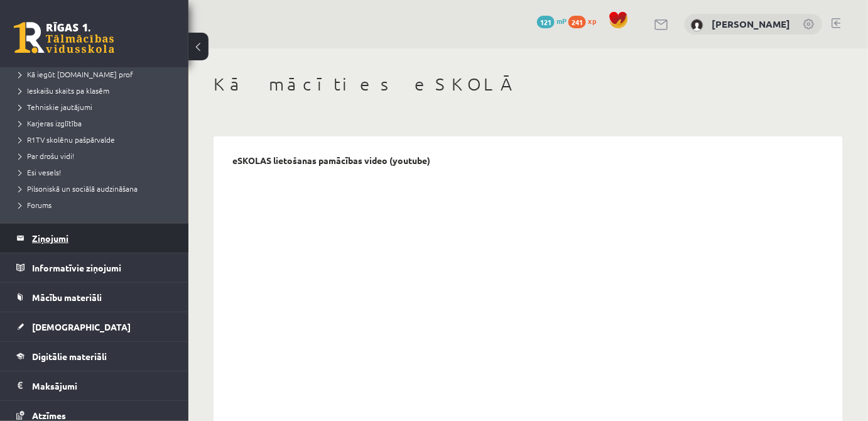
click at [87, 244] on legend "Ziņojumi 0" at bounding box center [102, 237] width 141 height 29
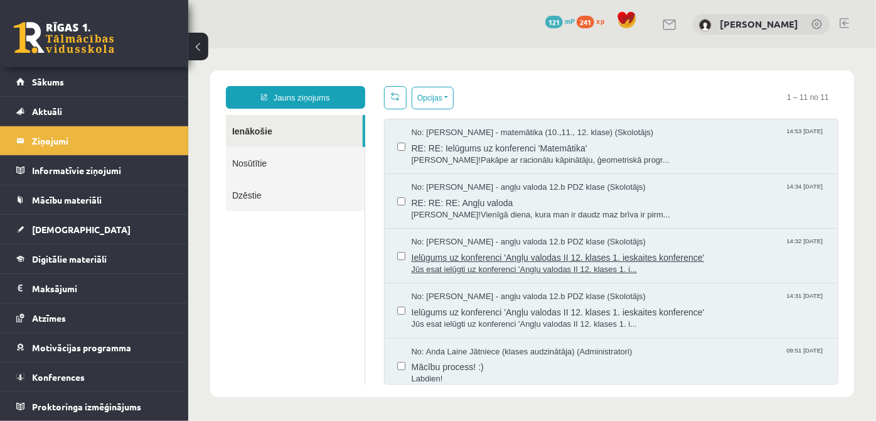
click at [548, 267] on span "Jūs esat ielūgti uz konferenci 'Angļu valodas II 12. klases 1. i..." at bounding box center [618, 269] width 414 height 12
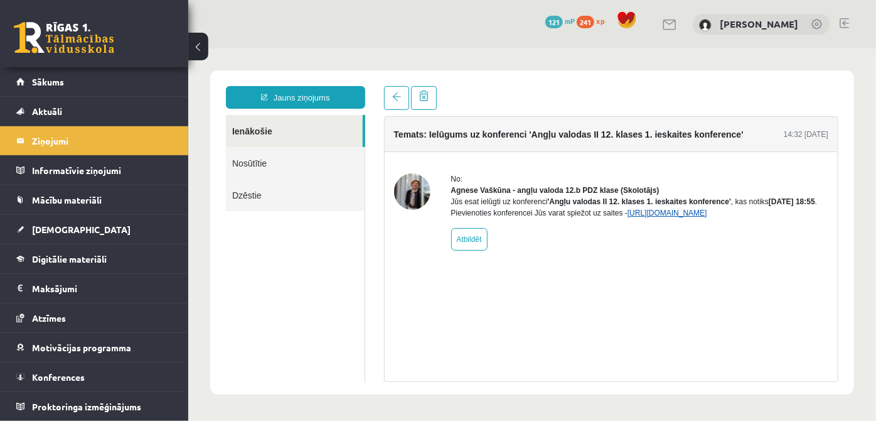
click at [707, 217] on link "https://eskola.r1tv.lv/conferences/4774/join" at bounding box center [667, 212] width 80 height 9
click at [91, 385] on link "Konferences" at bounding box center [94, 376] width 156 height 29
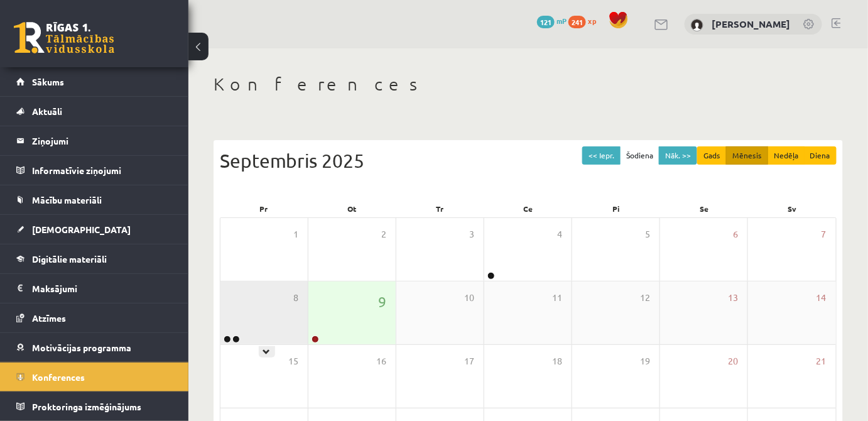
click at [264, 327] on div "8" at bounding box center [263, 312] width 87 height 63
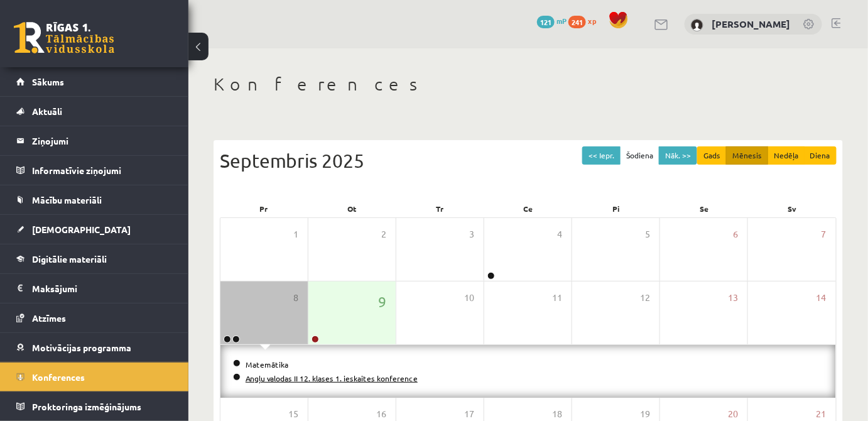
click at [277, 377] on link "Angļu valodas II 12. klases 1. ieskaites konference" at bounding box center [331, 378] width 172 height 10
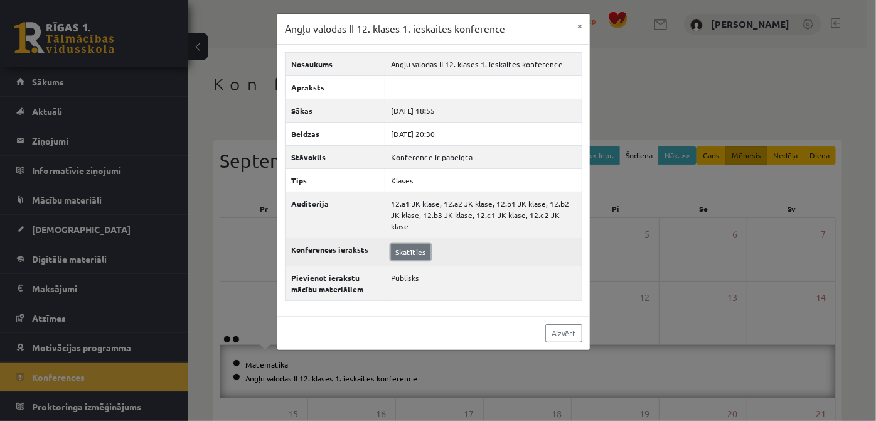
click at [418, 244] on link "Skatīties" at bounding box center [411, 252] width 40 height 16
